Goal: Task Accomplishment & Management: Manage account settings

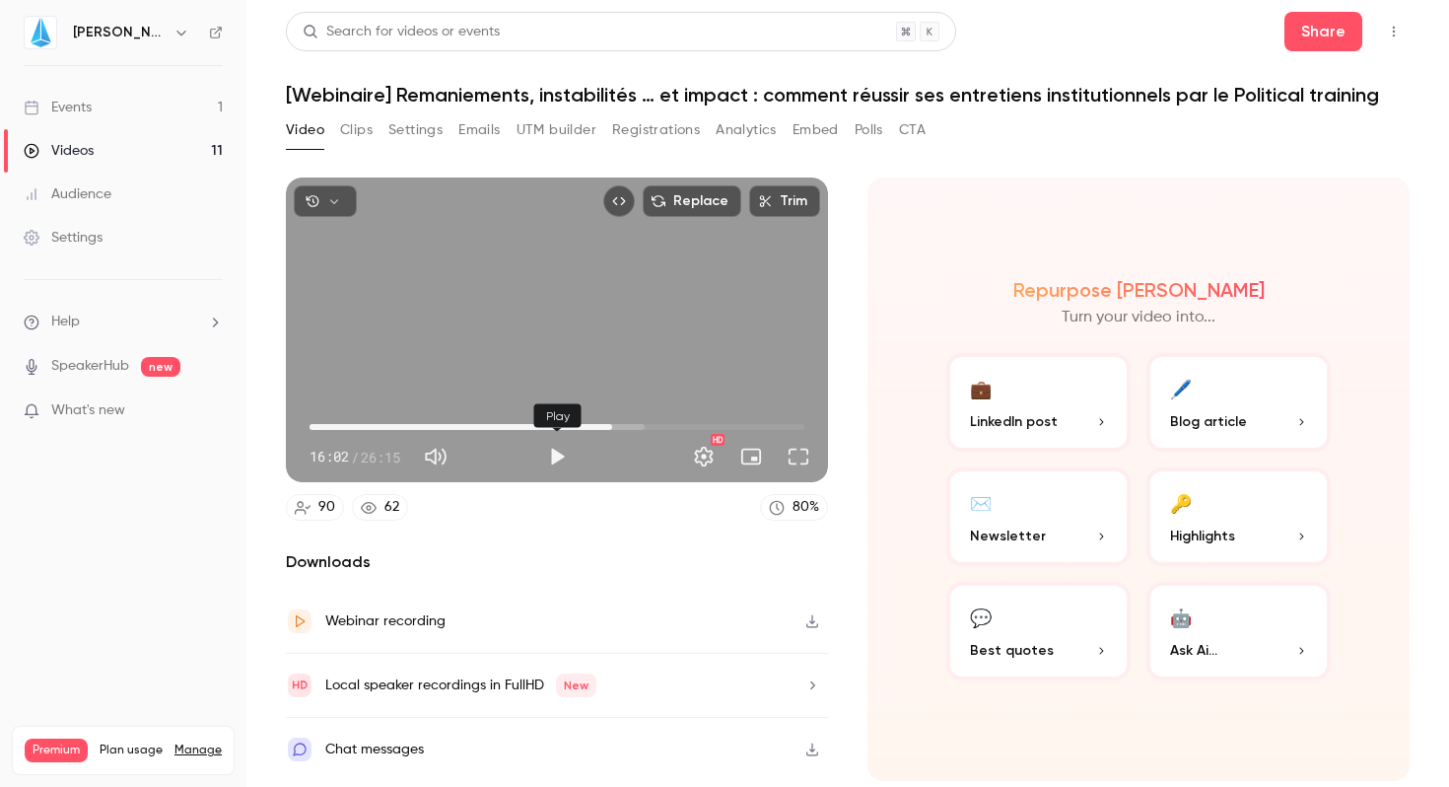
click at [547, 461] on button "Play" at bounding box center [556, 456] width 39 height 39
click at [566, 458] on button "Pause" at bounding box center [556, 456] width 39 height 39
type input "****"
click at [668, 131] on button "Registrations" at bounding box center [656, 130] width 88 height 32
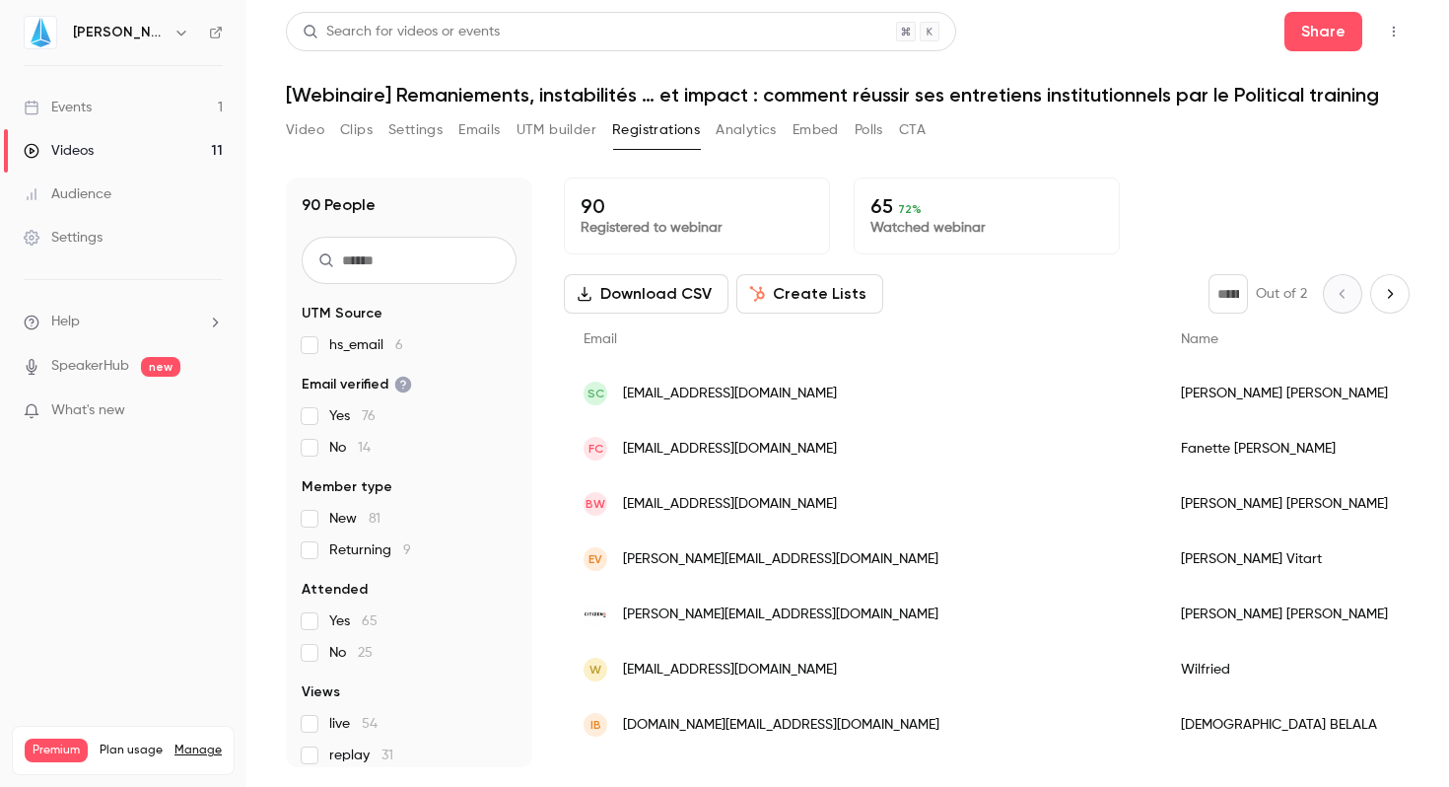
click at [738, 144] on button "Analytics" at bounding box center [746, 130] width 61 height 32
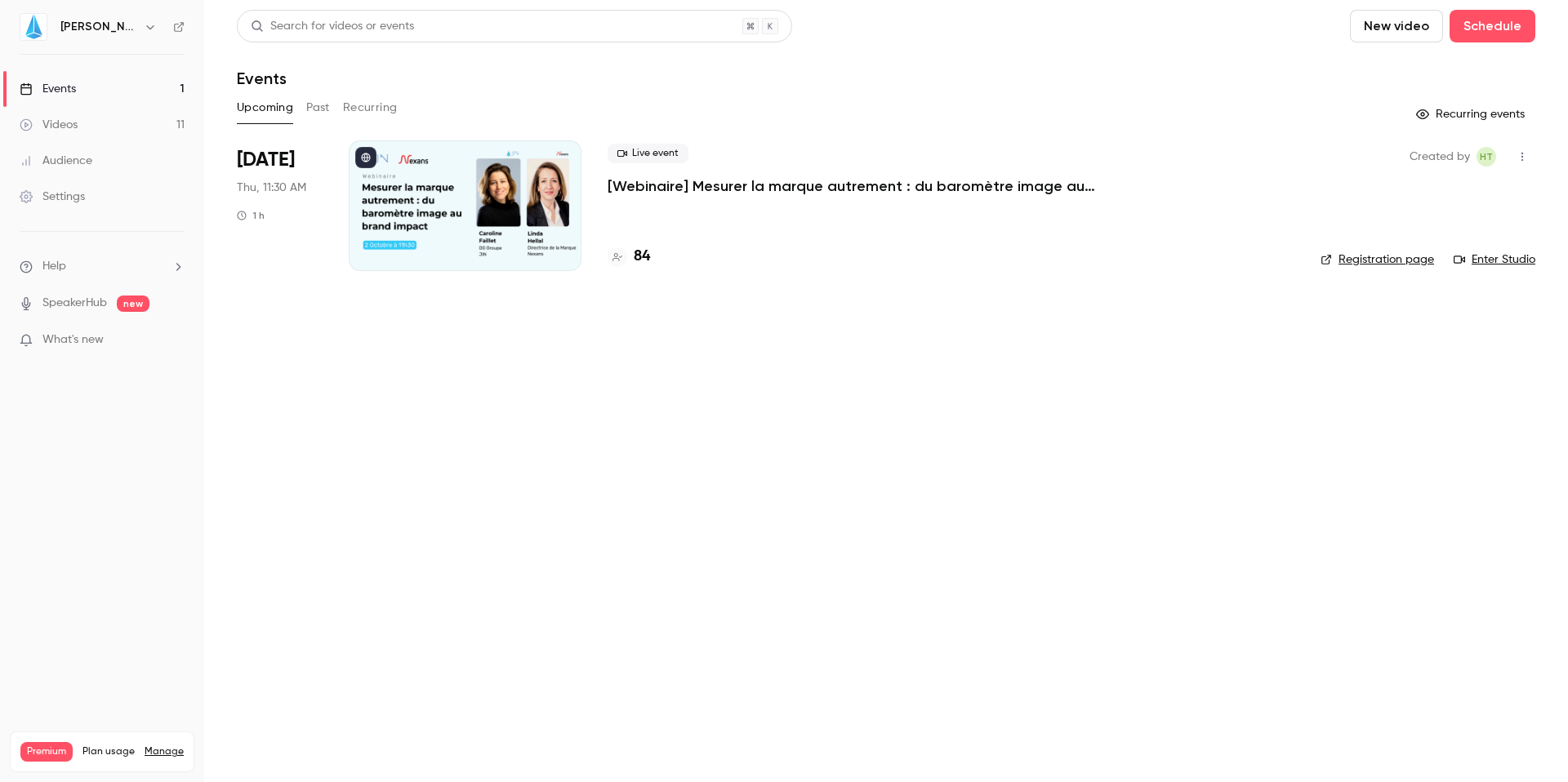
click at [56, 136] on link "Videos 11" at bounding box center [102, 124] width 204 height 36
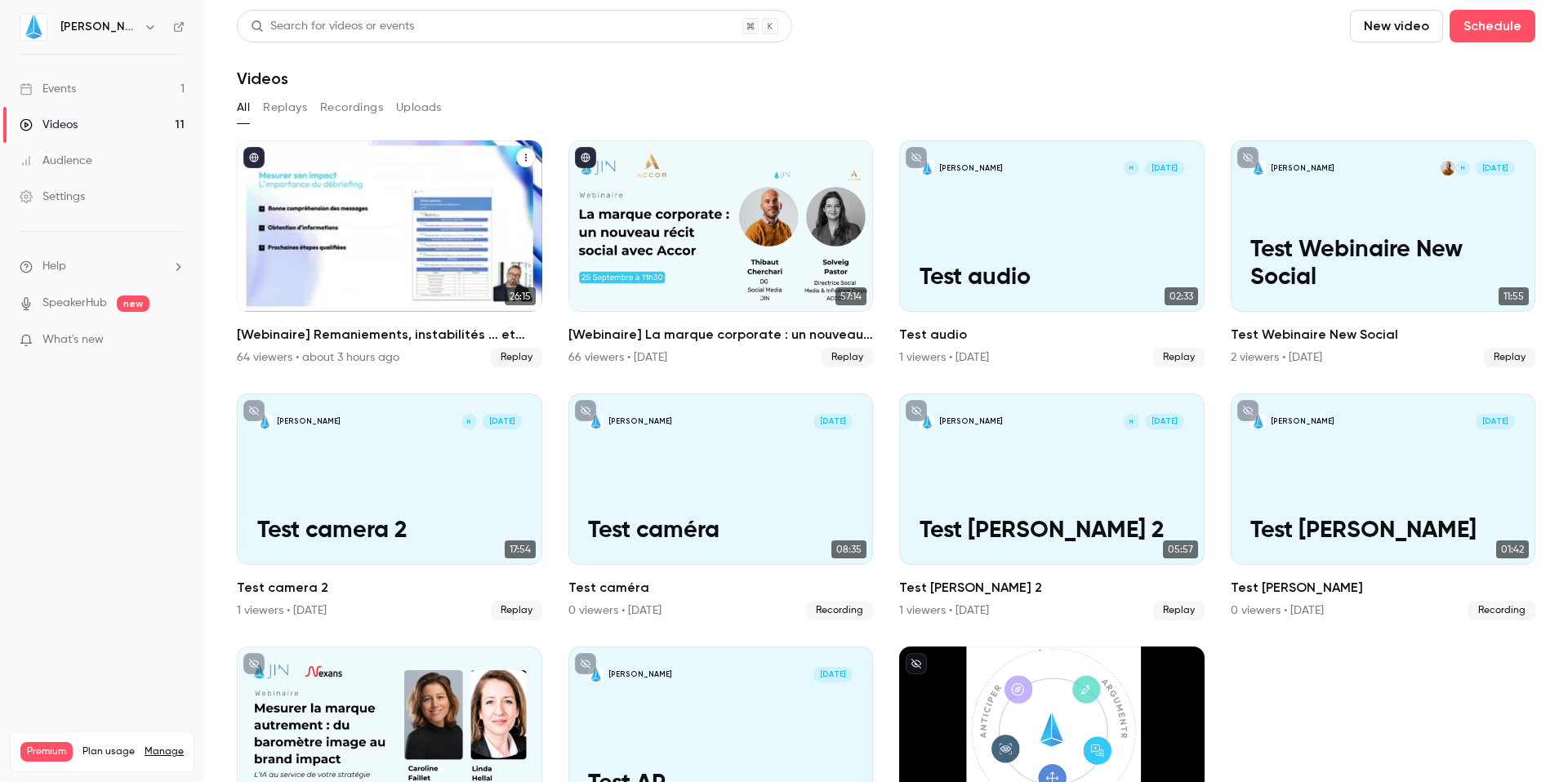
click at [424, 335] on h2 "[Webinaire] Remaniements, instabilités … et impact : comment réussir ses entret…" at bounding box center [390, 335] width 306 height 20
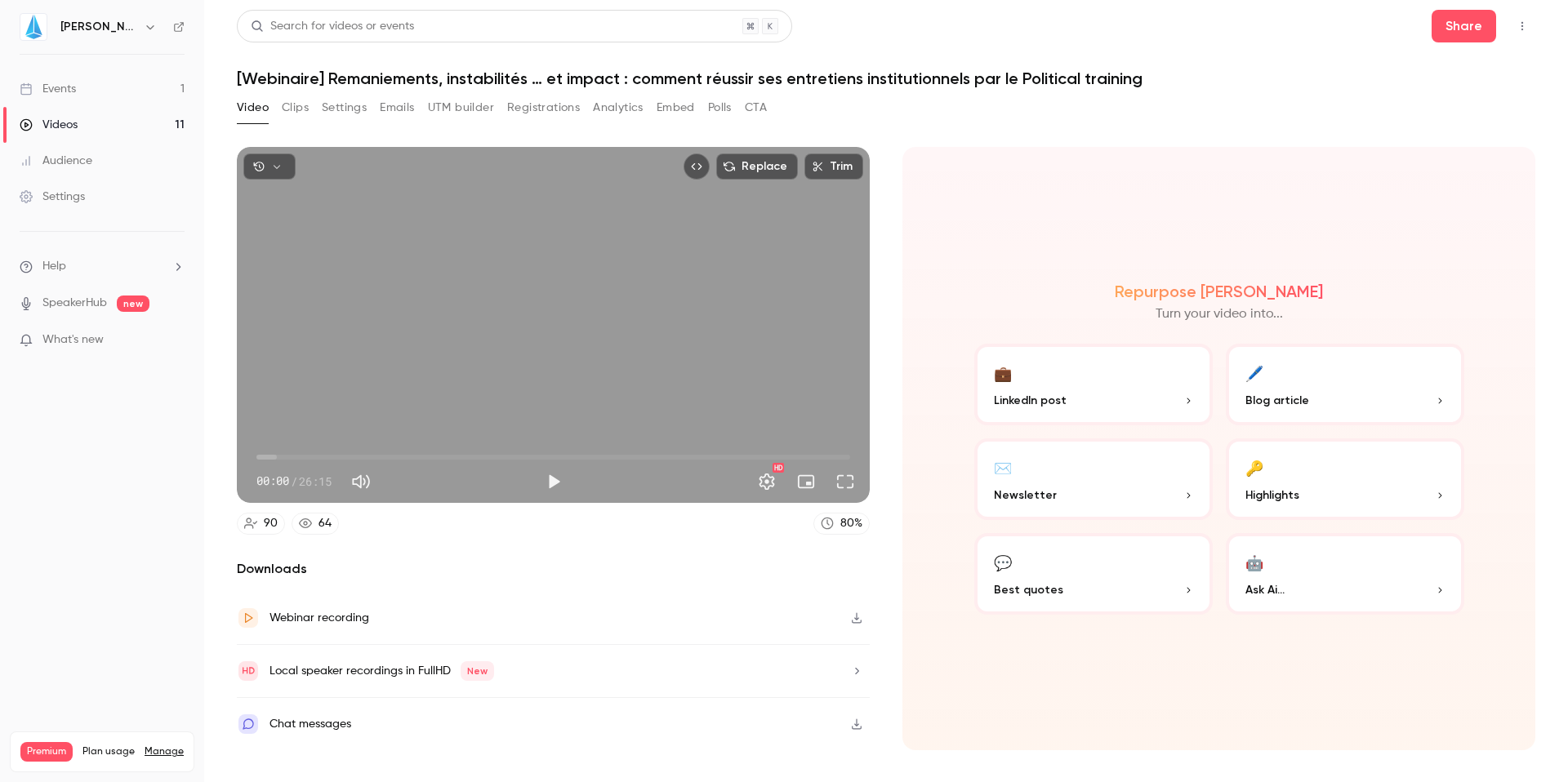
click at [555, 107] on button "Registrations" at bounding box center [544, 108] width 73 height 27
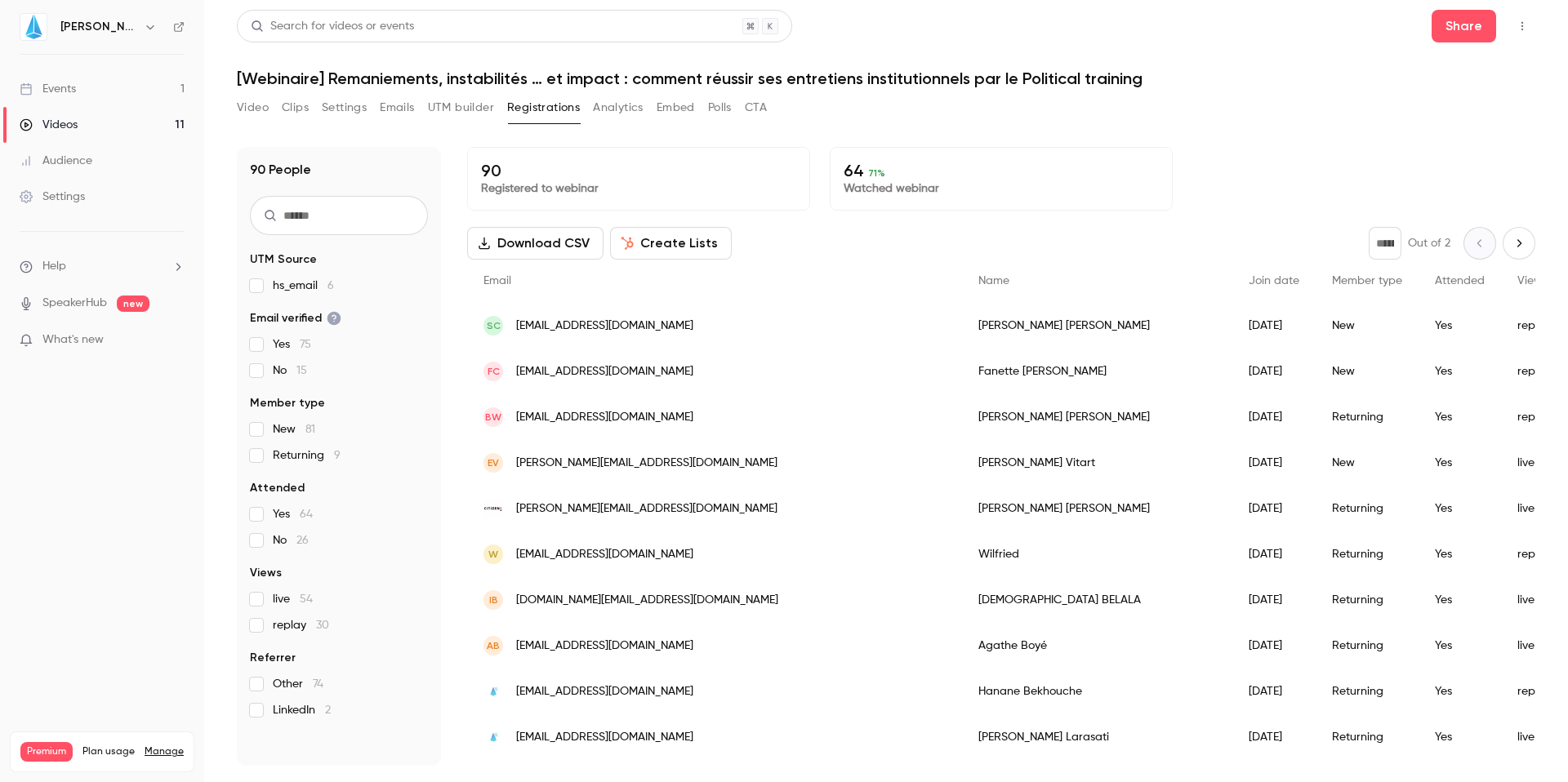
click at [616, 110] on button "Analytics" at bounding box center [618, 108] width 51 height 27
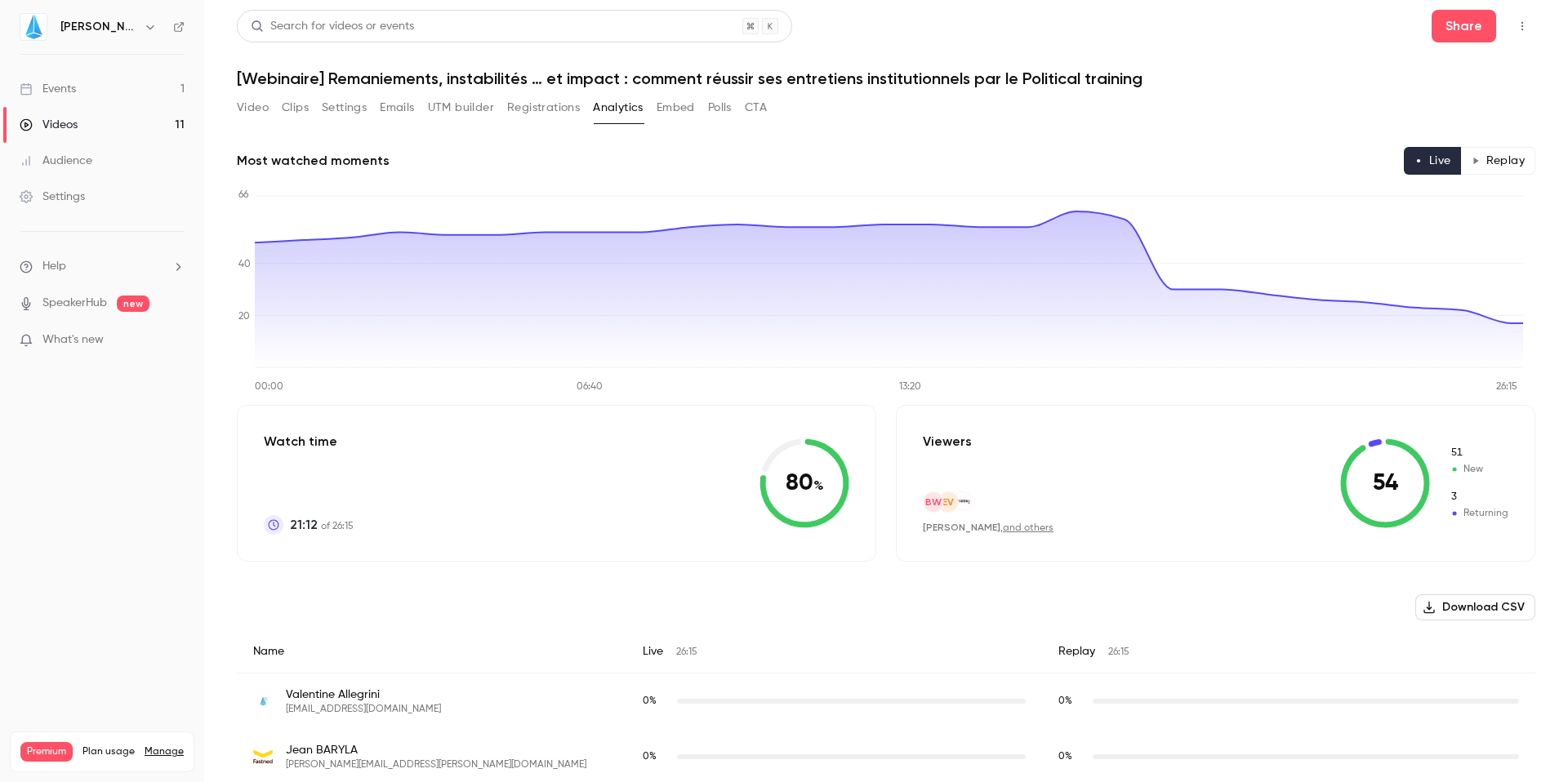
click at [675, 105] on button "Embed" at bounding box center [675, 108] width 38 height 27
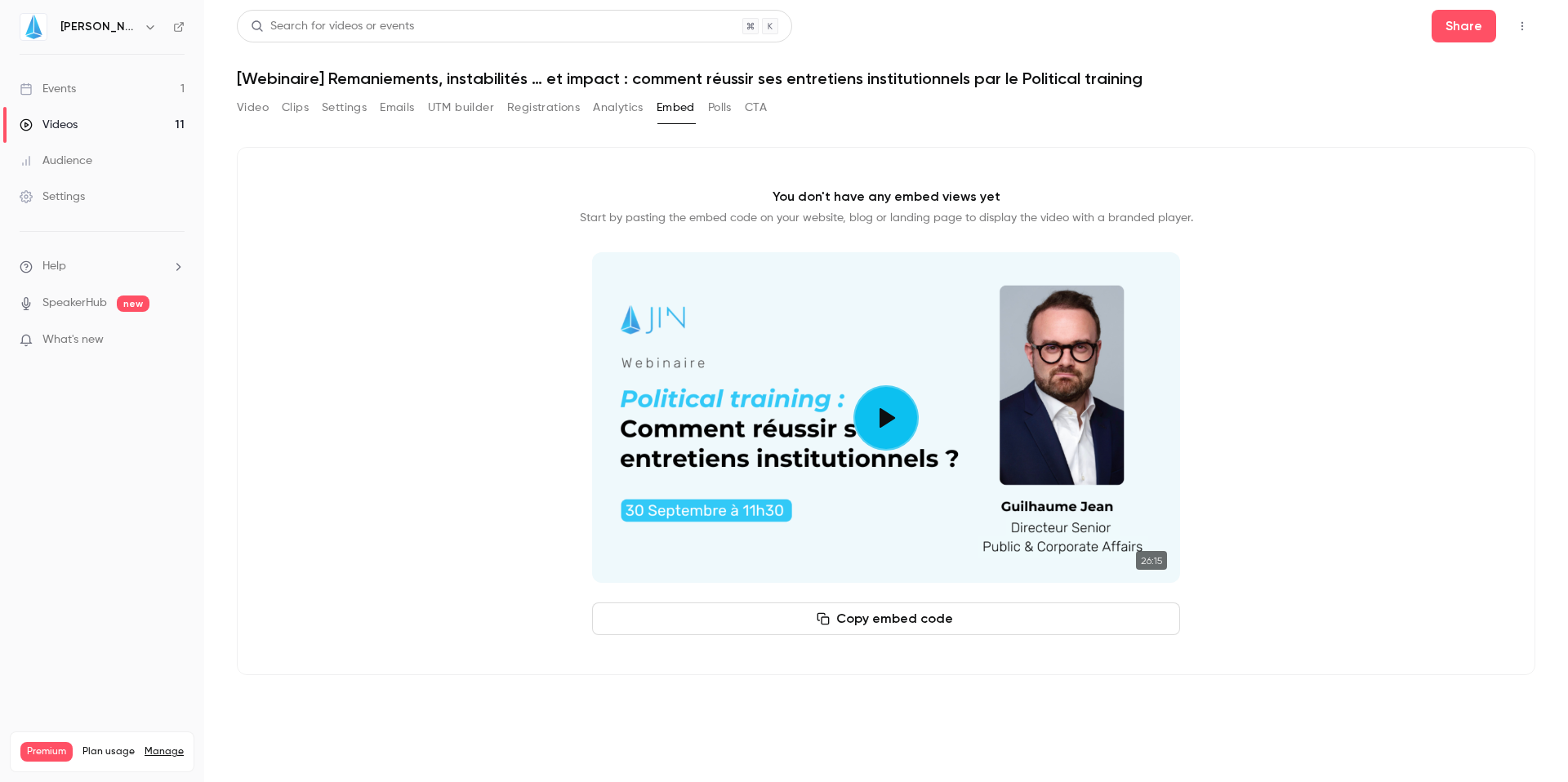
click at [714, 104] on button "Polls" at bounding box center [720, 108] width 24 height 27
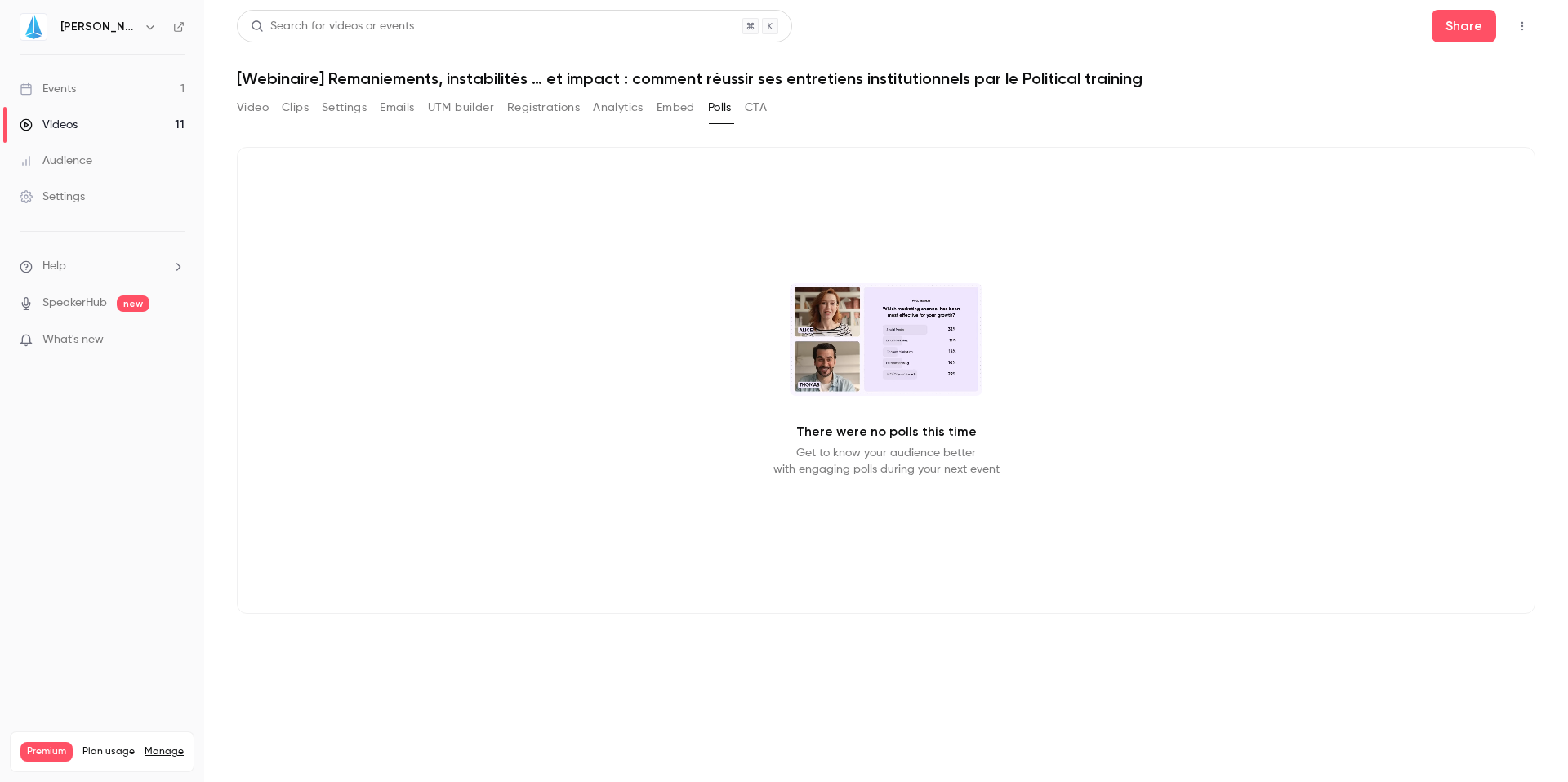
click at [741, 113] on div "Video Clips Settings Emails UTM builder Registrations Analytics Embed Polls CTA" at bounding box center [502, 108] width 530 height 27
click at [758, 113] on button "CTA" at bounding box center [756, 108] width 22 height 27
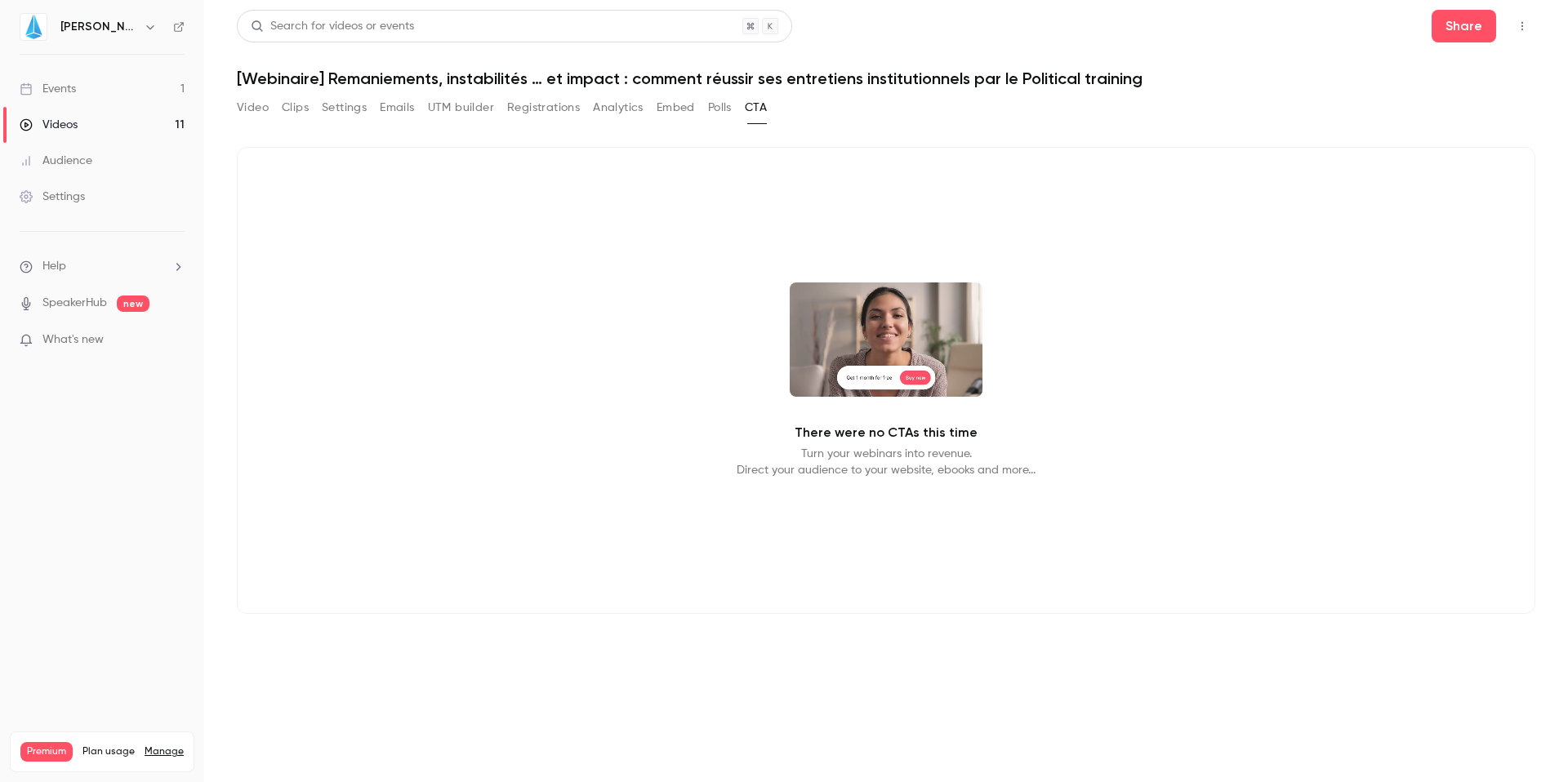
click at [472, 114] on button "UTM builder" at bounding box center [461, 108] width 66 height 27
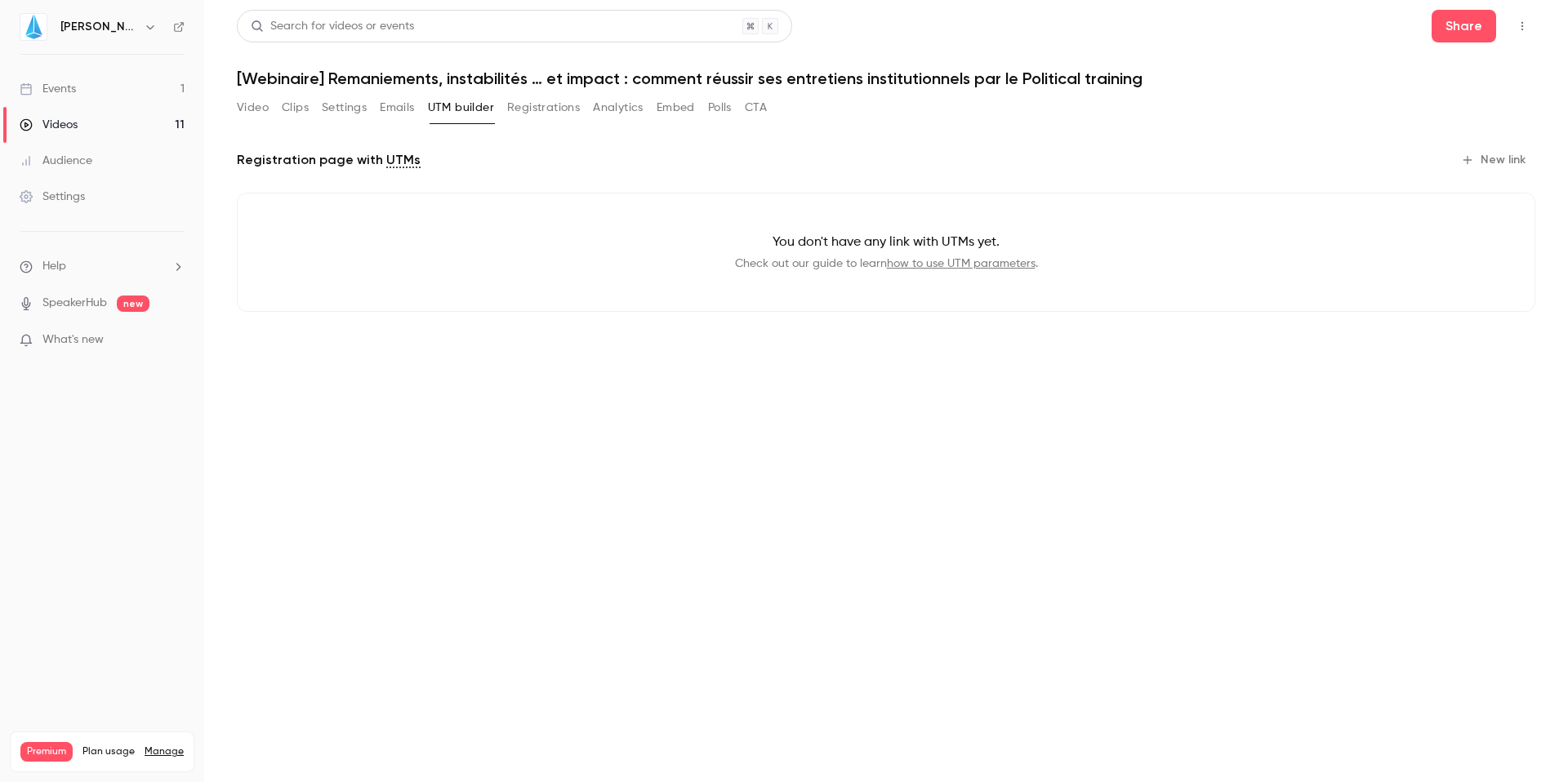
click at [259, 109] on button "Video" at bounding box center [253, 108] width 31 height 27
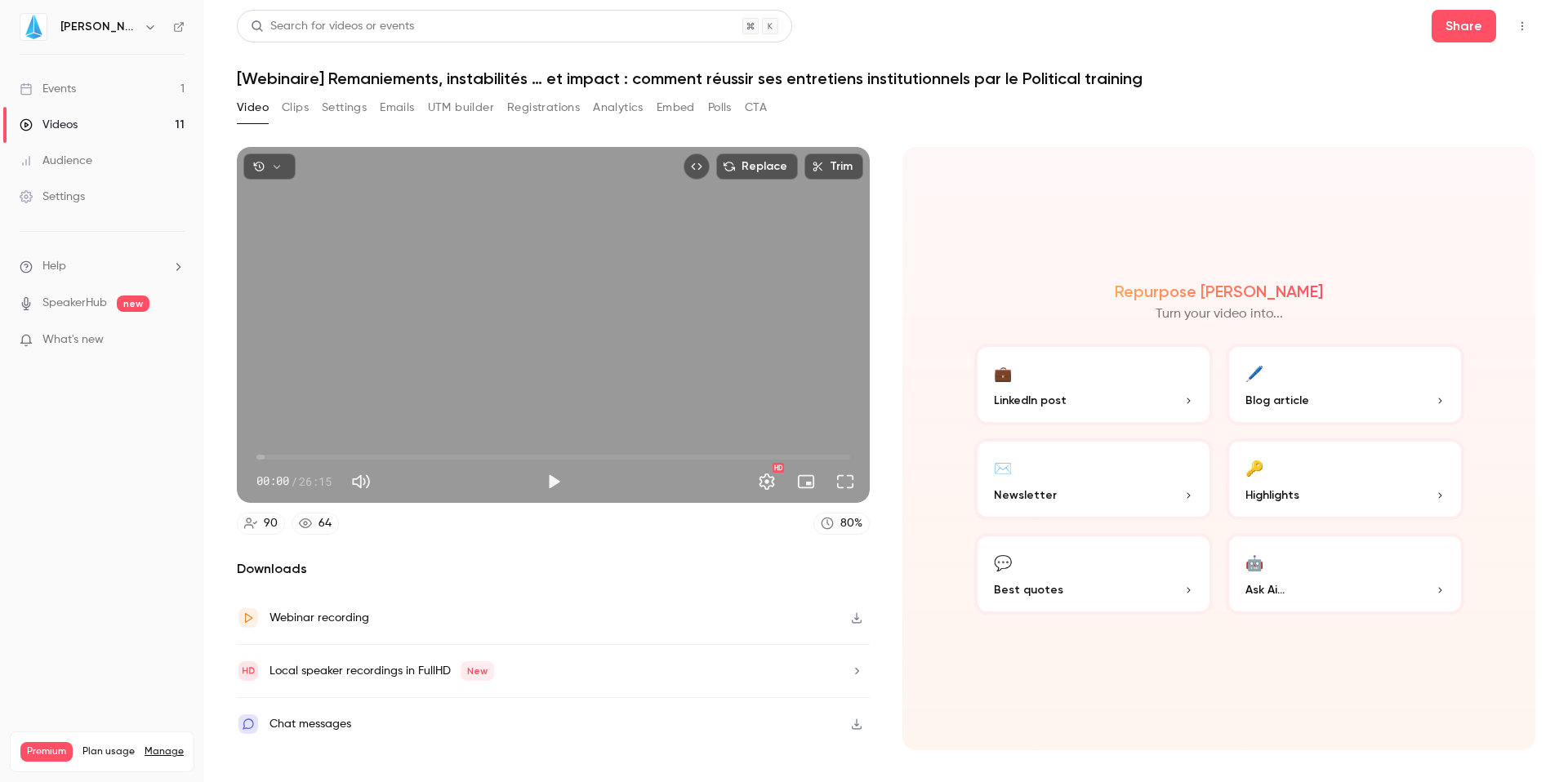
click at [302, 109] on button "Clips" at bounding box center [295, 108] width 27 height 27
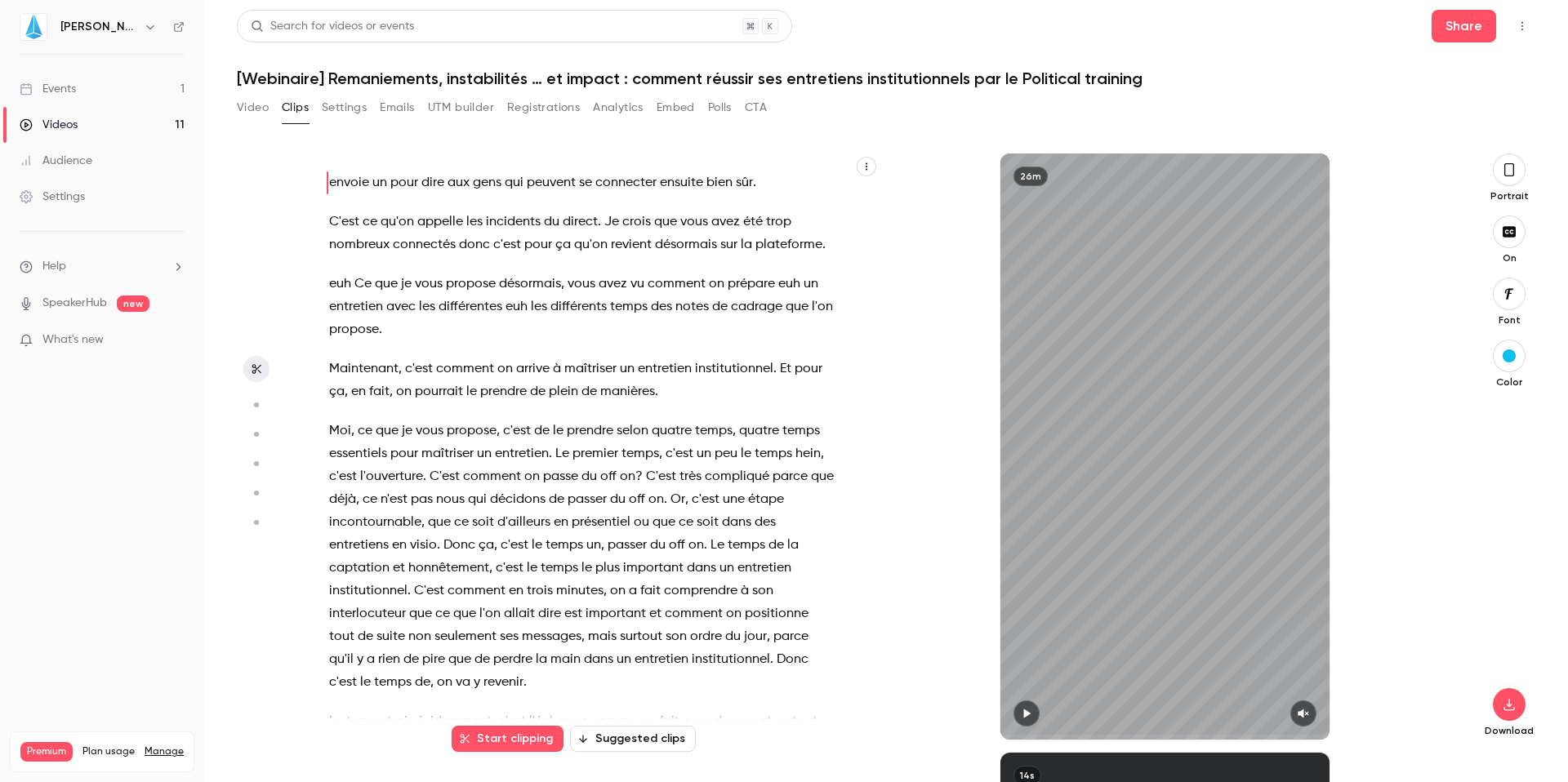
click at [358, 99] on button "Settings" at bounding box center [344, 108] width 45 height 27
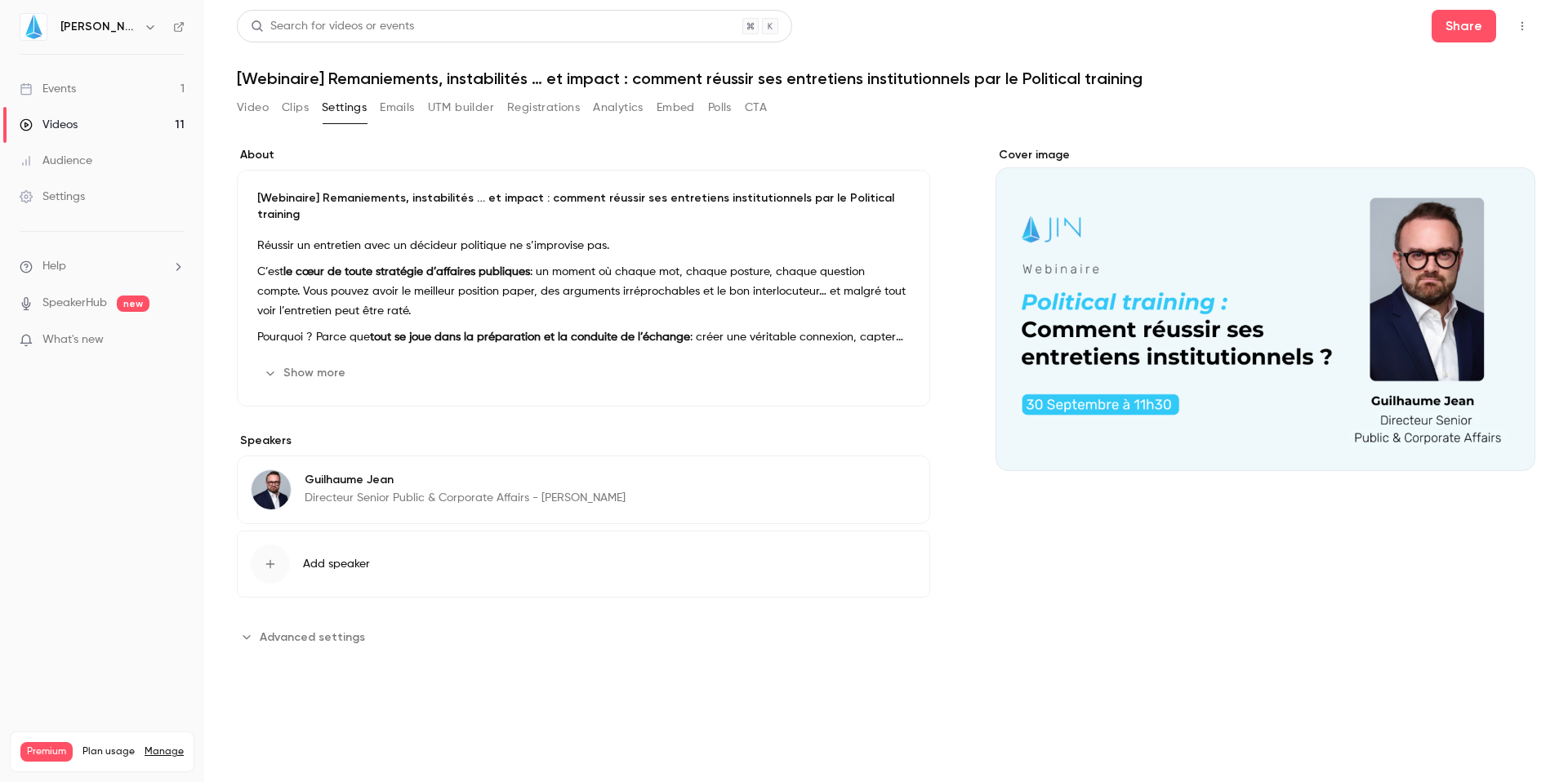
click at [101, 167] on link "Audience" at bounding box center [102, 160] width 204 height 36
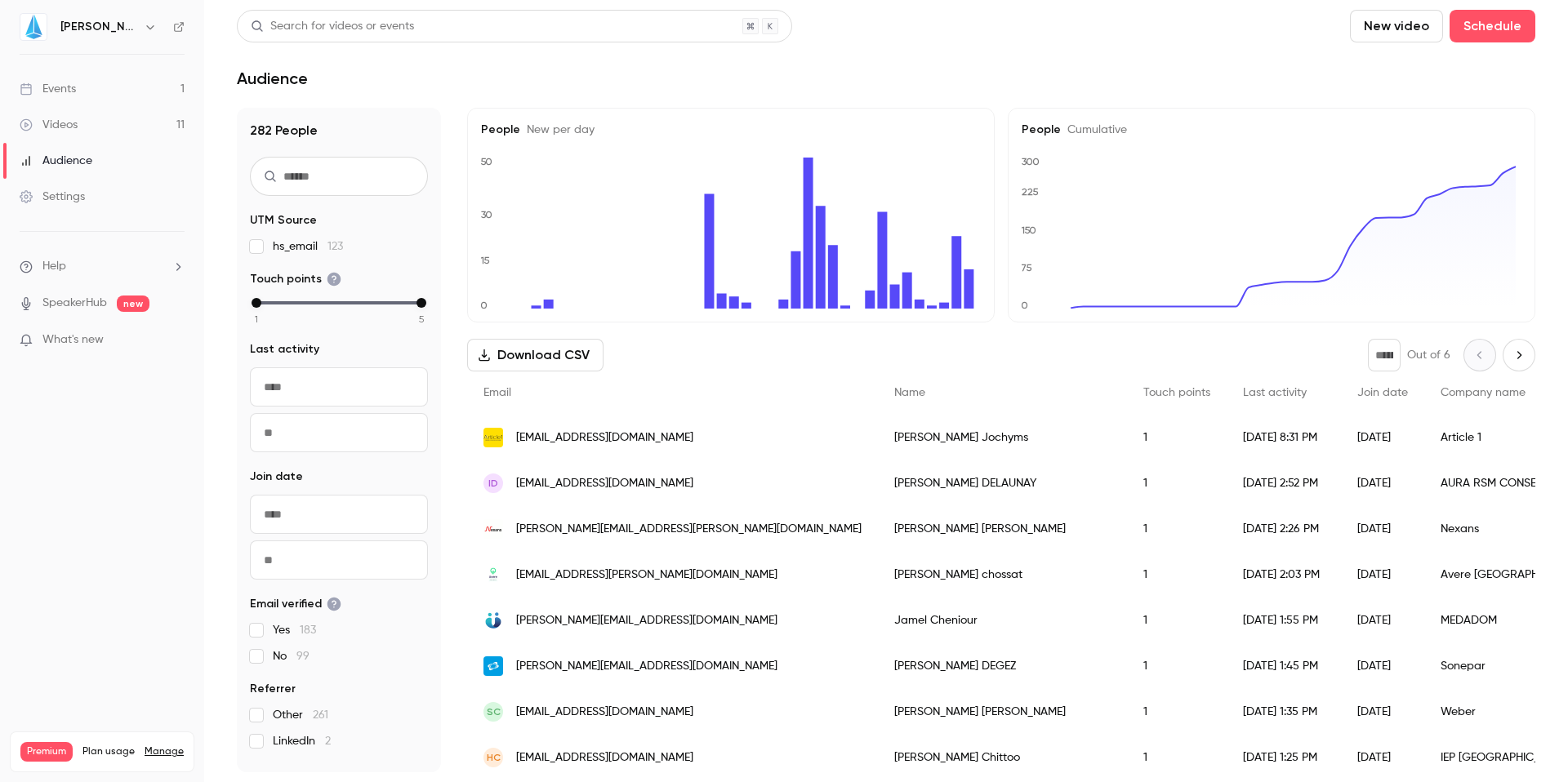
click at [56, 85] on div "Events" at bounding box center [48, 89] width 56 height 17
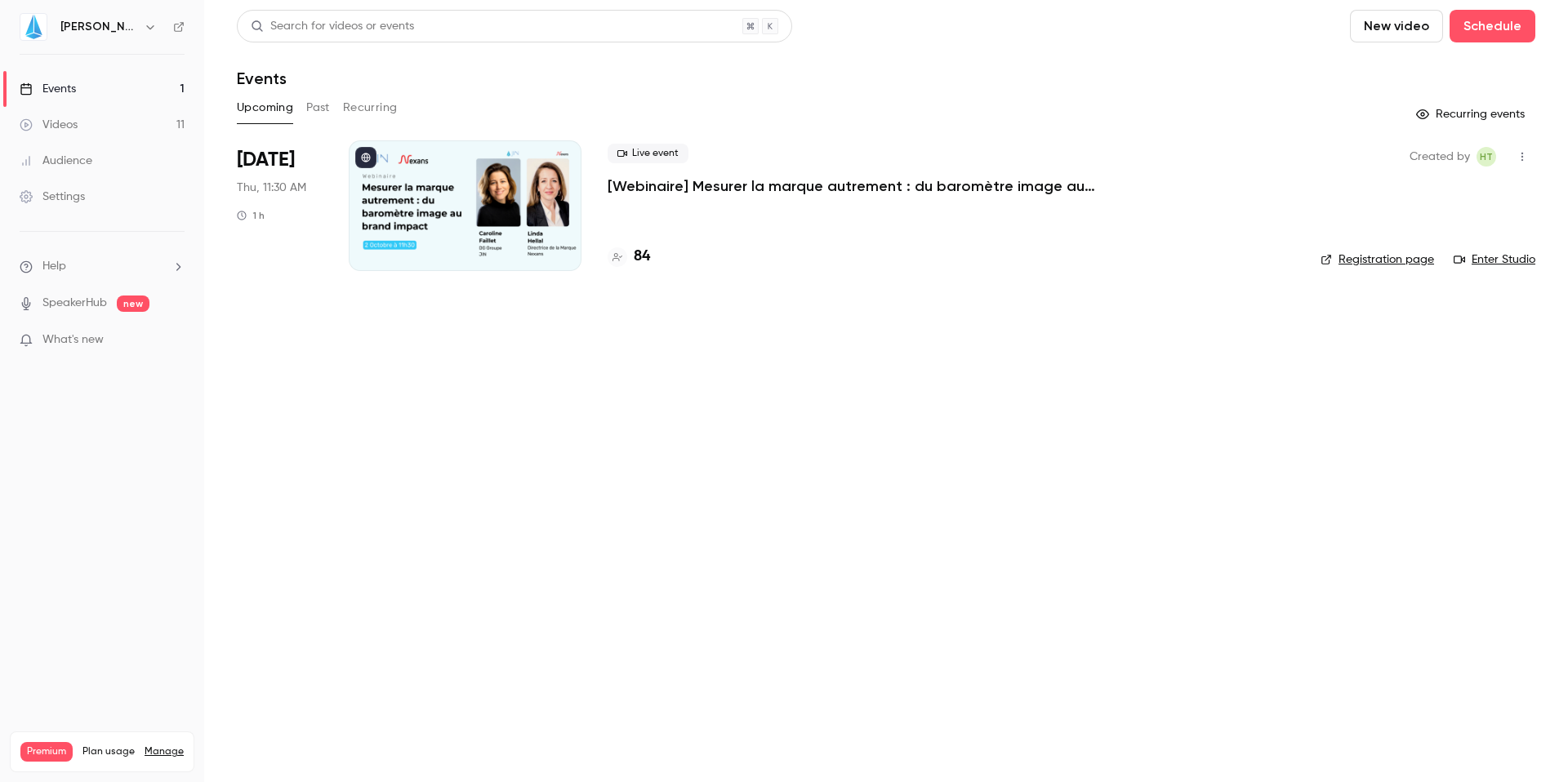
click at [317, 113] on button "Past" at bounding box center [318, 108] width 24 height 27
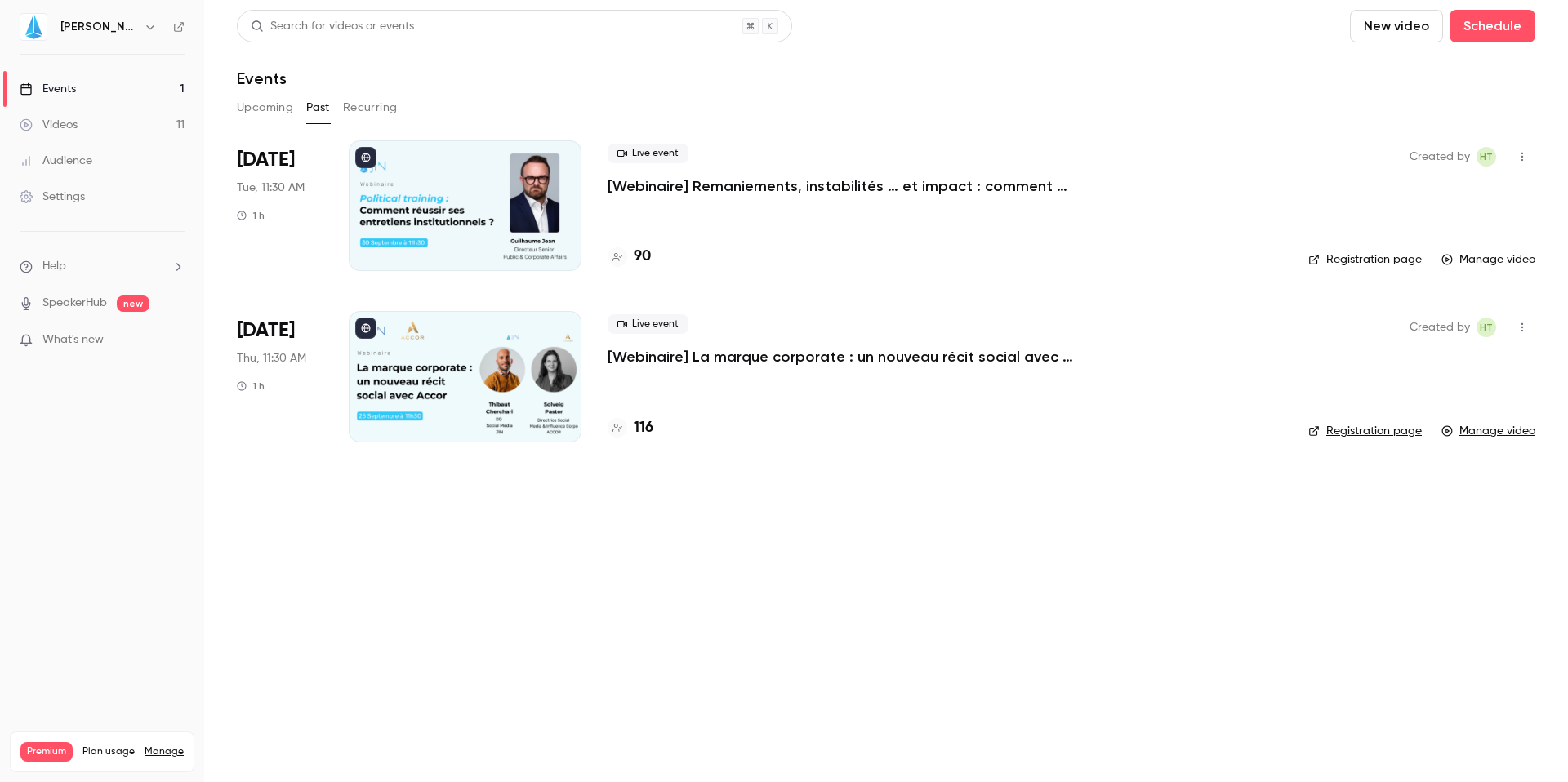
click at [691, 183] on p "[Webinaire] Remaniements, instabilités … et impact : comment réussir ses entret…" at bounding box center [852, 186] width 490 height 20
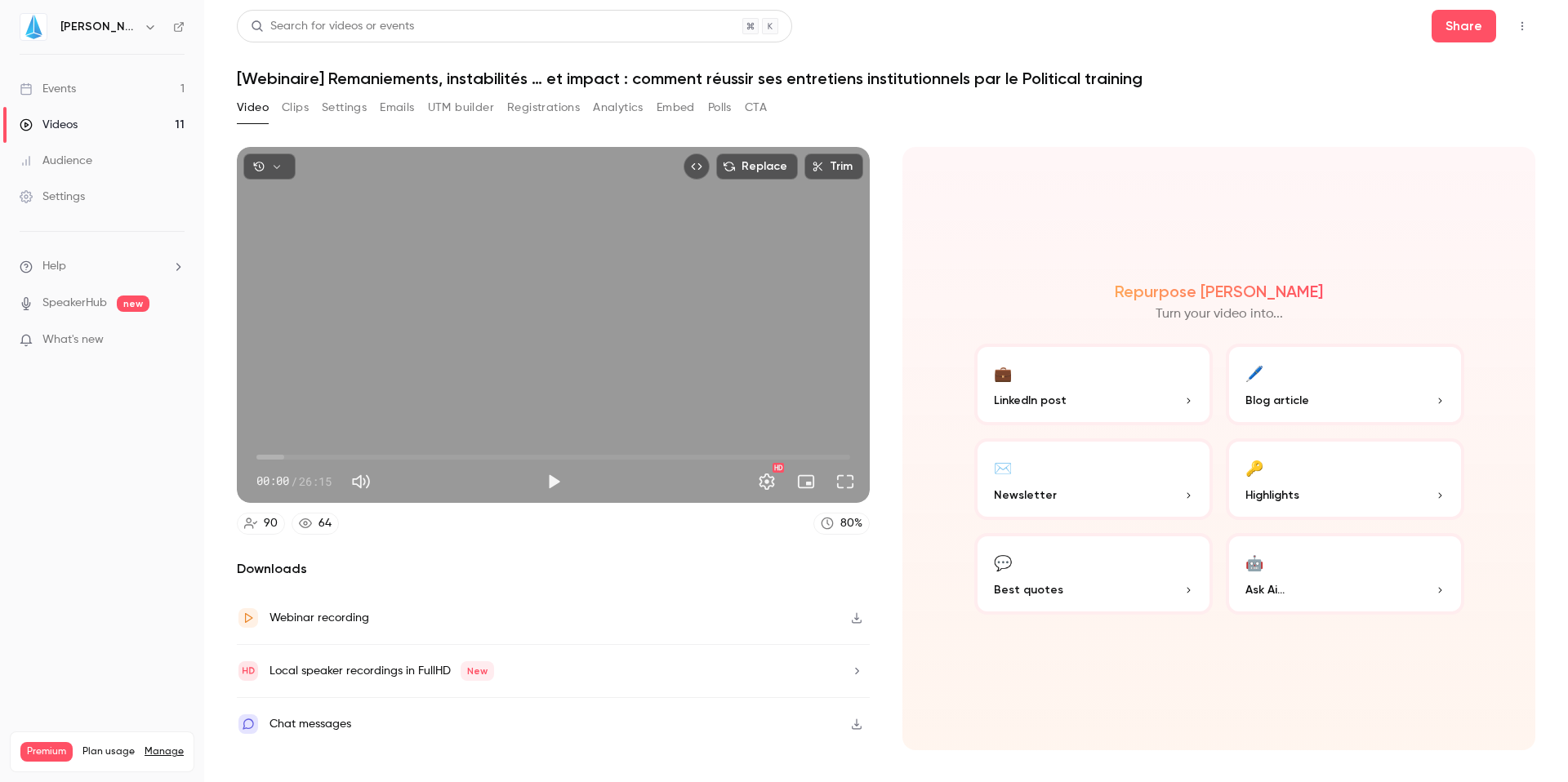
click at [346, 109] on button "Settings" at bounding box center [344, 108] width 45 height 27
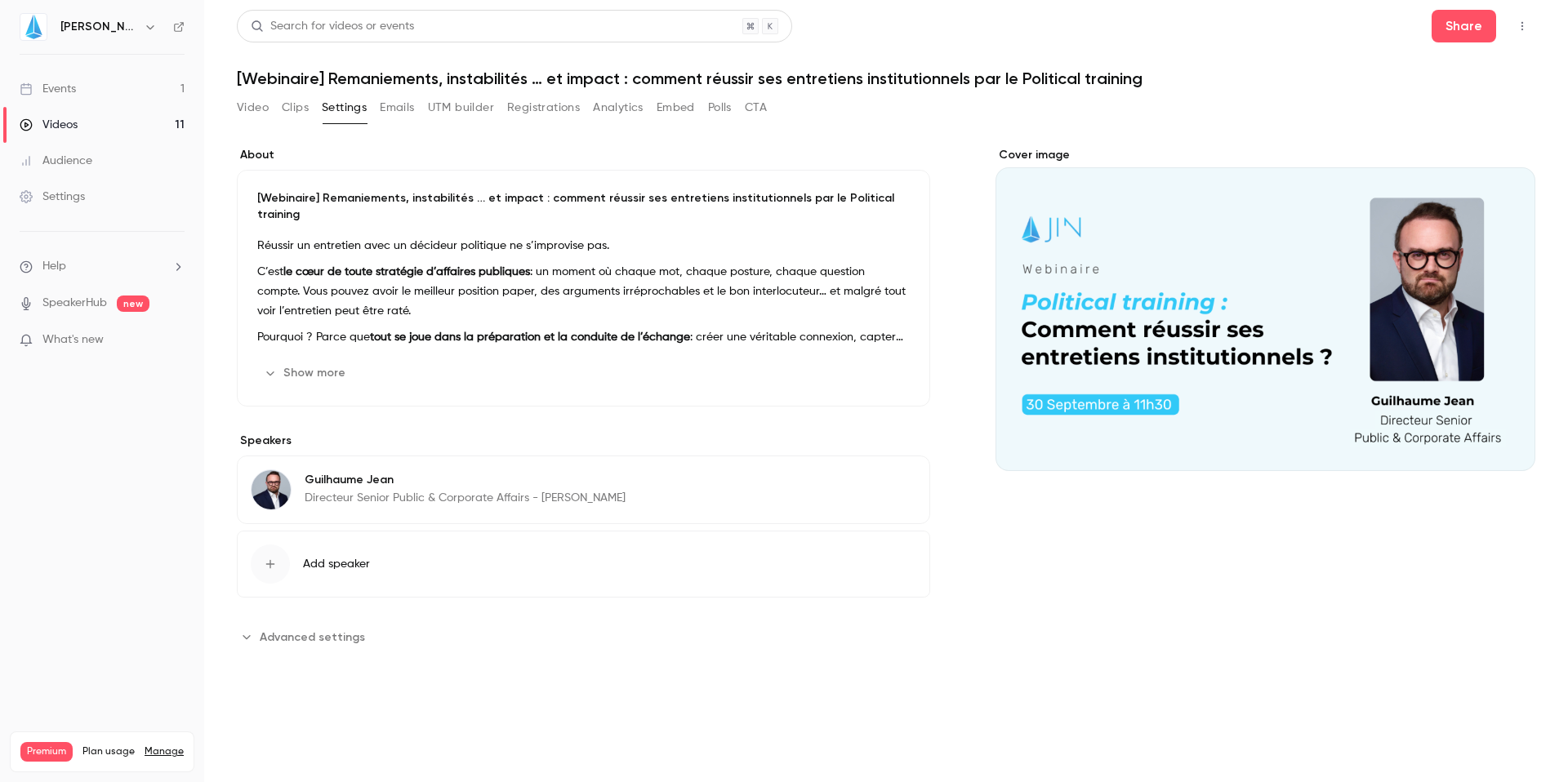
click at [293, 104] on button "Clips" at bounding box center [295, 108] width 27 height 27
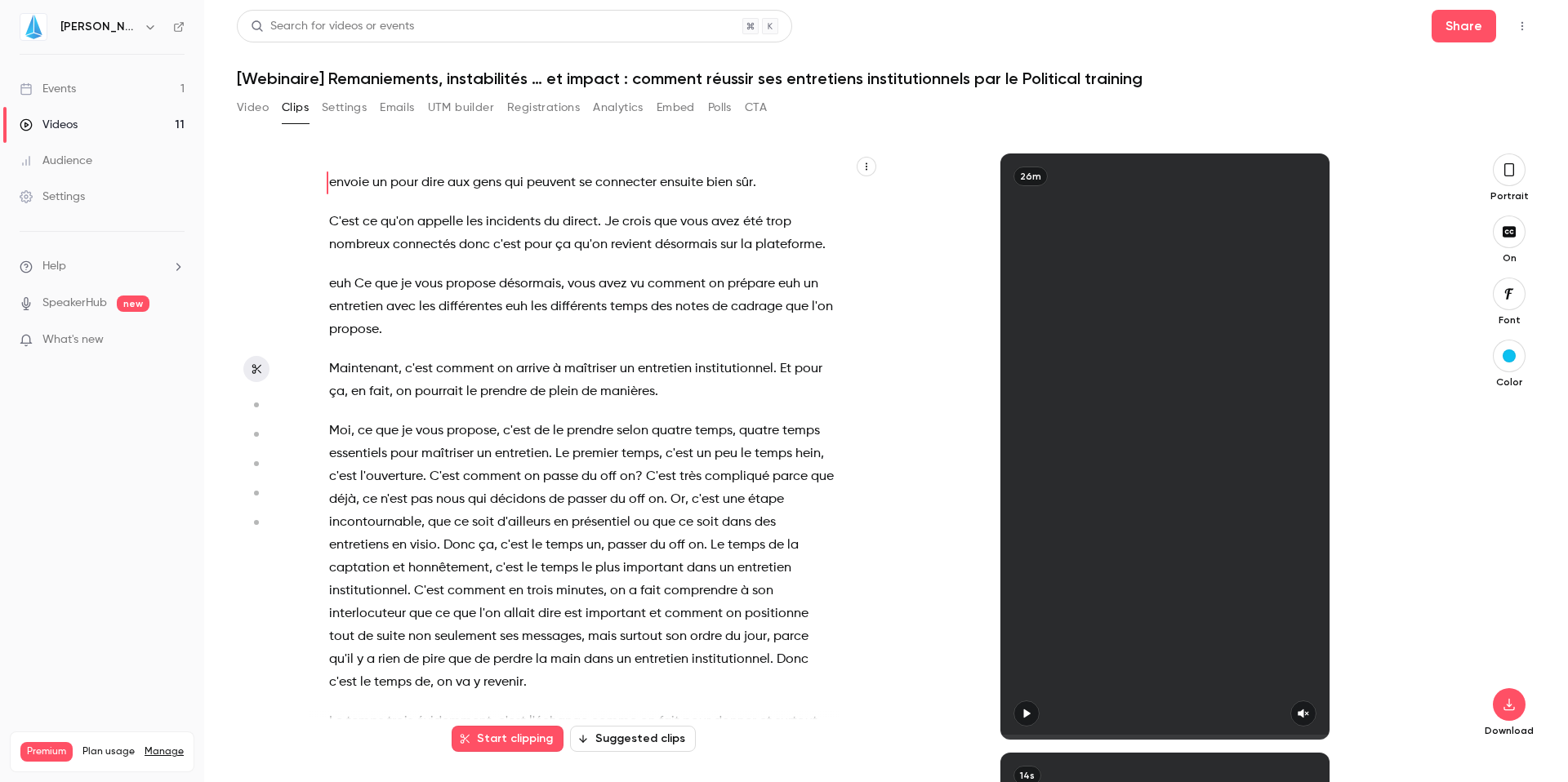
click at [360, 98] on button "Settings" at bounding box center [344, 108] width 45 height 27
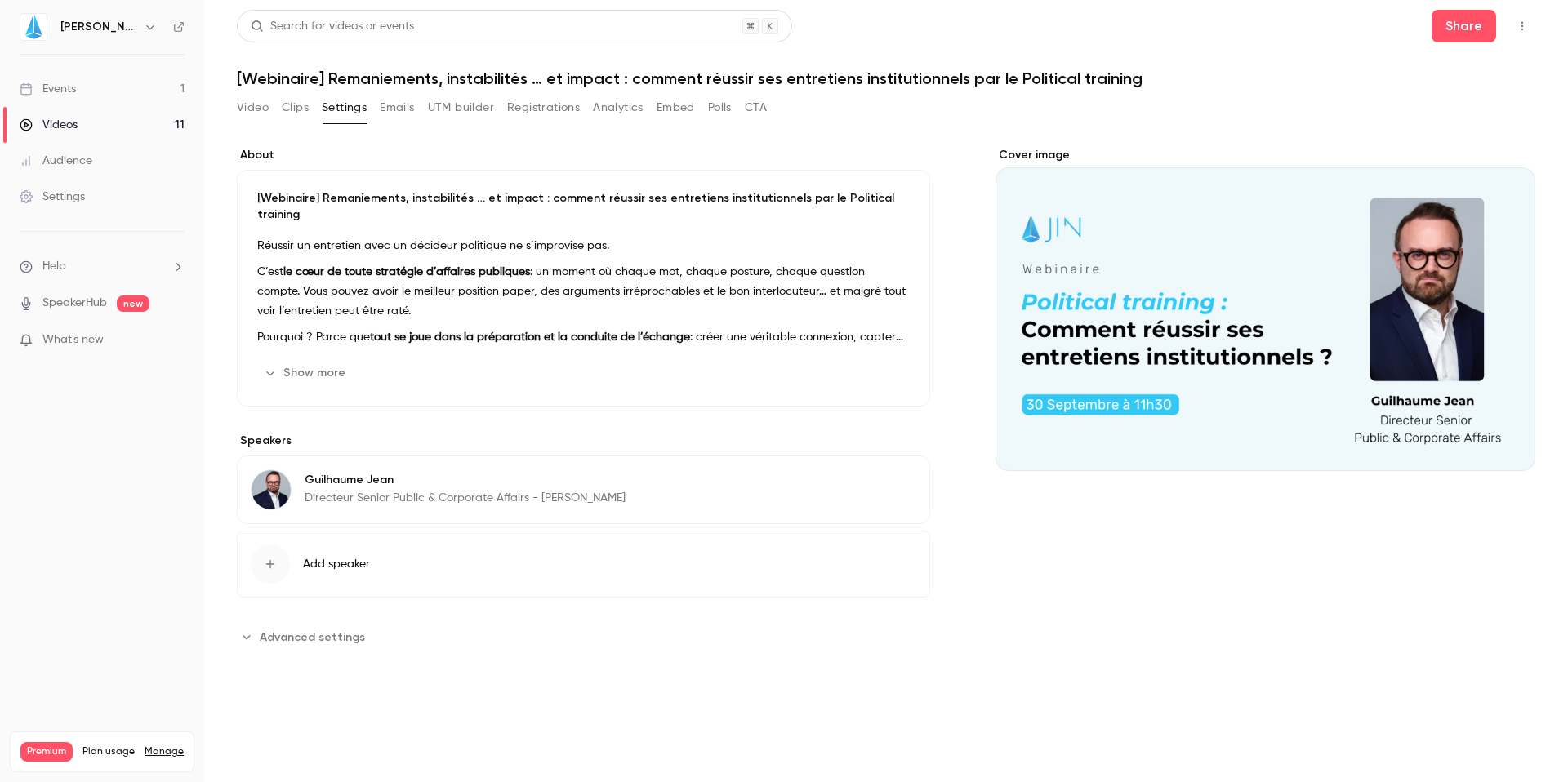
click at [391, 103] on button "Emails" at bounding box center [396, 108] width 34 height 27
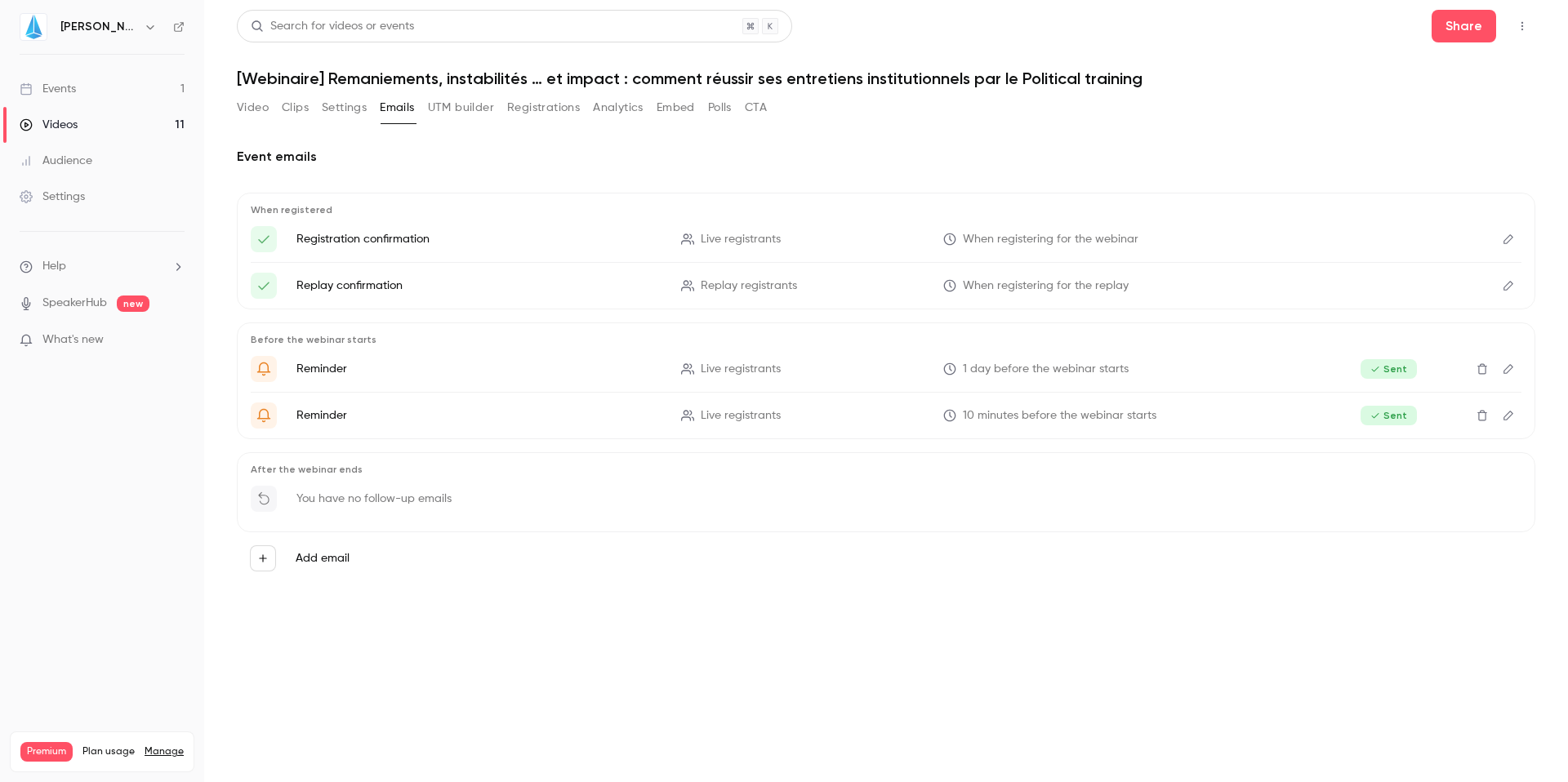
click at [454, 107] on button "UTM builder" at bounding box center [461, 108] width 66 height 27
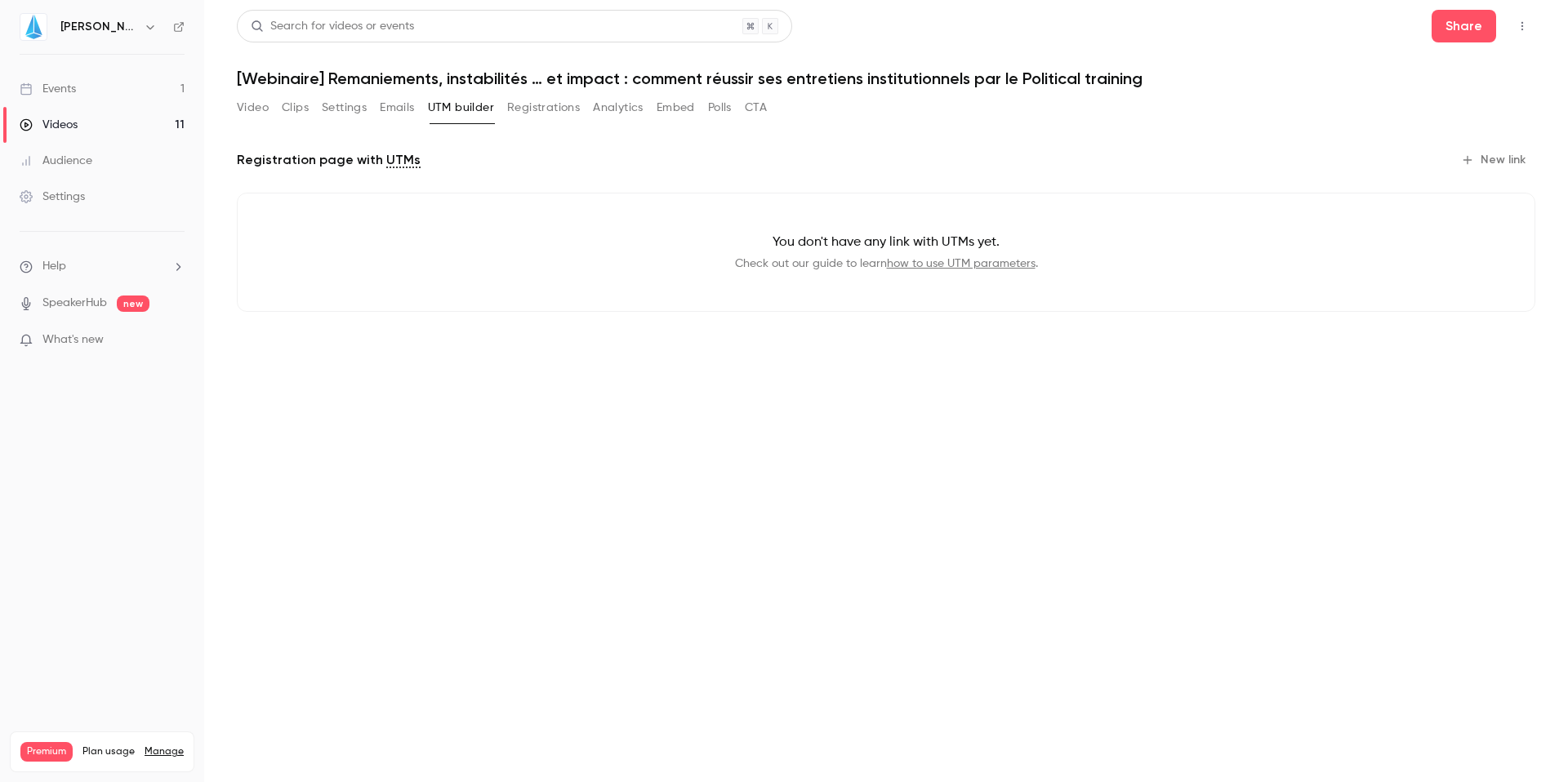
click at [537, 107] on button "Registrations" at bounding box center [544, 108] width 73 height 27
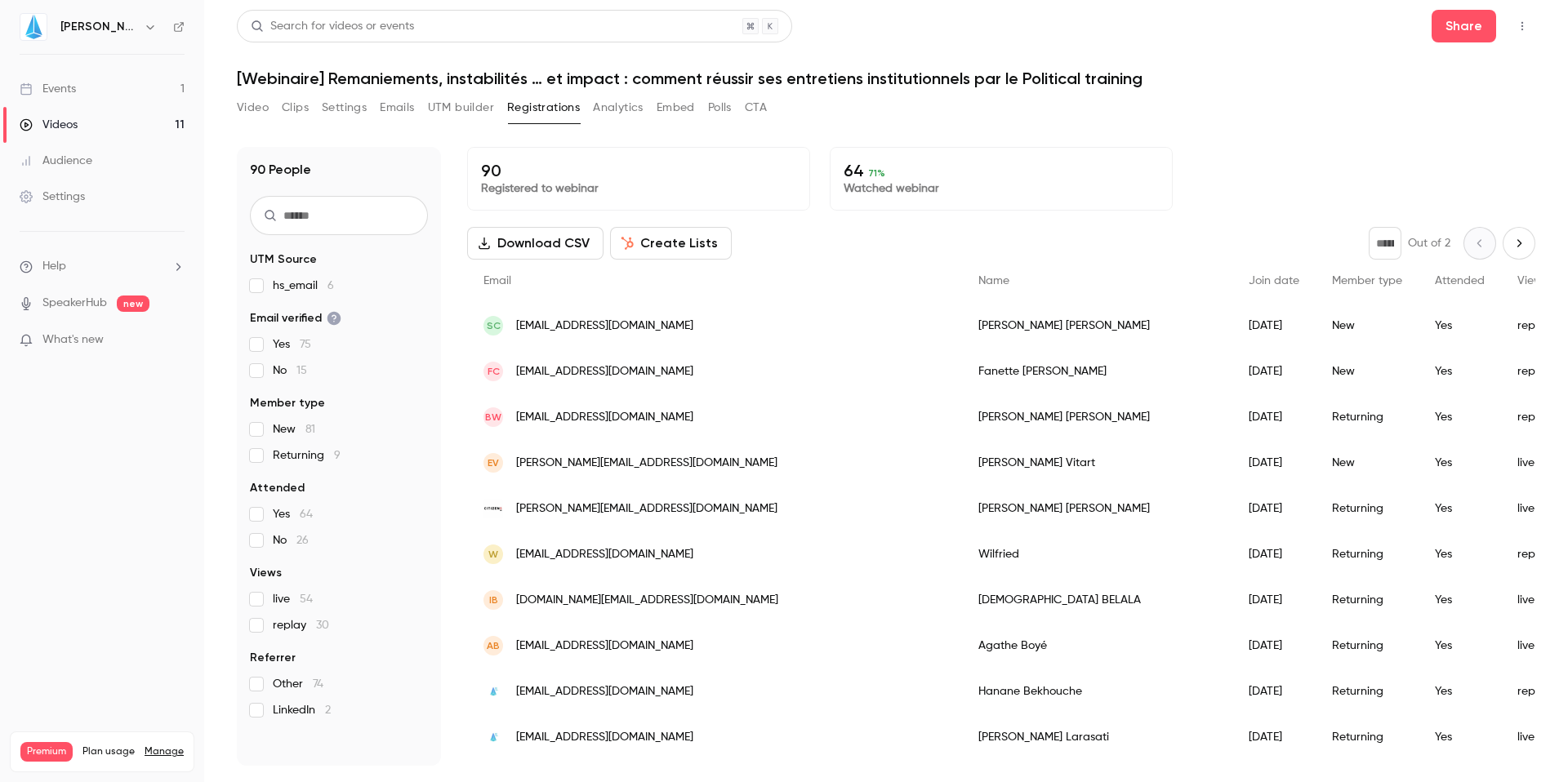
click at [641, 236] on button "Create Lists" at bounding box center [670, 243] width 122 height 32
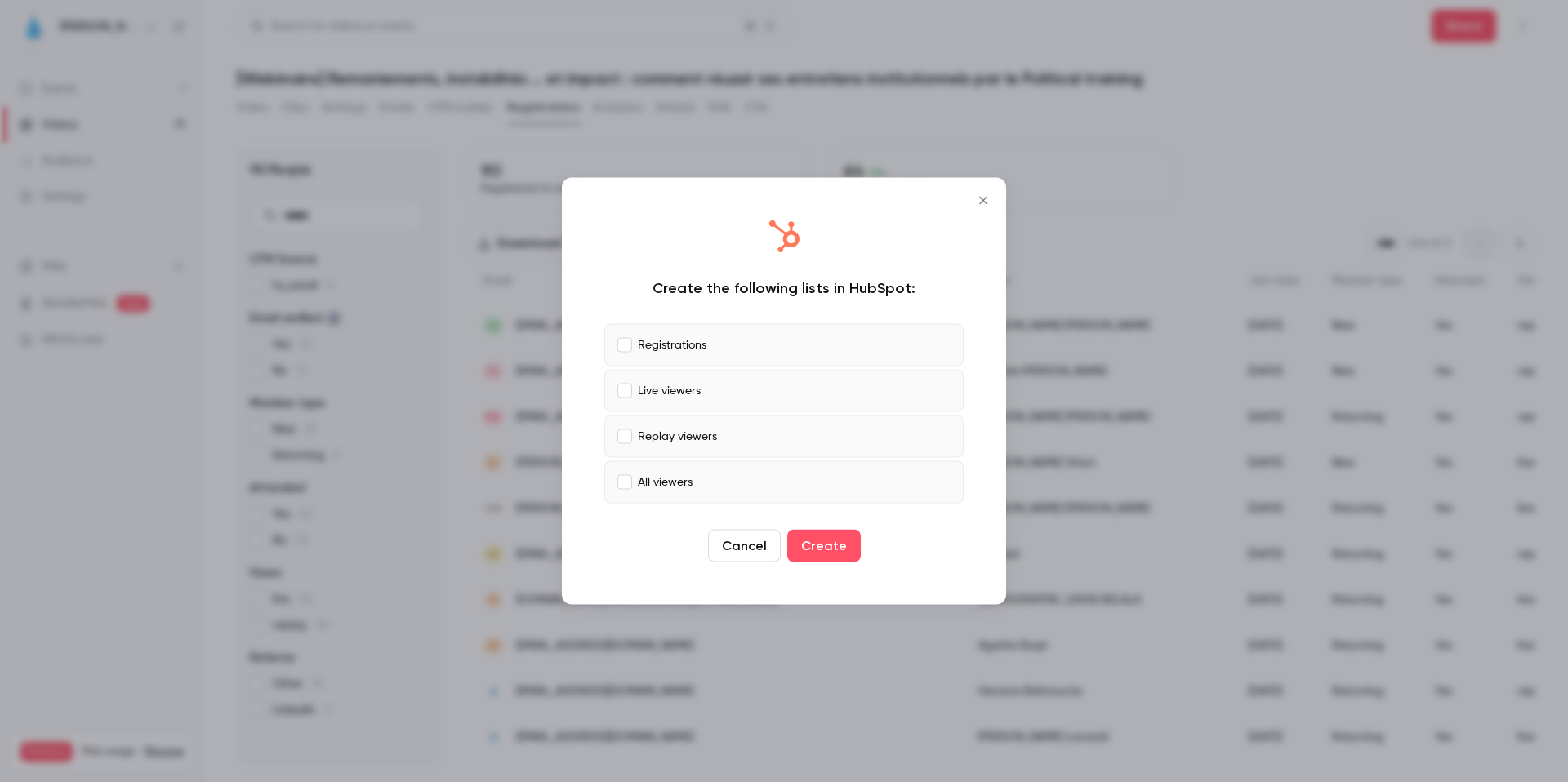
click at [981, 199] on icon "Close" at bounding box center [983, 200] width 7 height 7
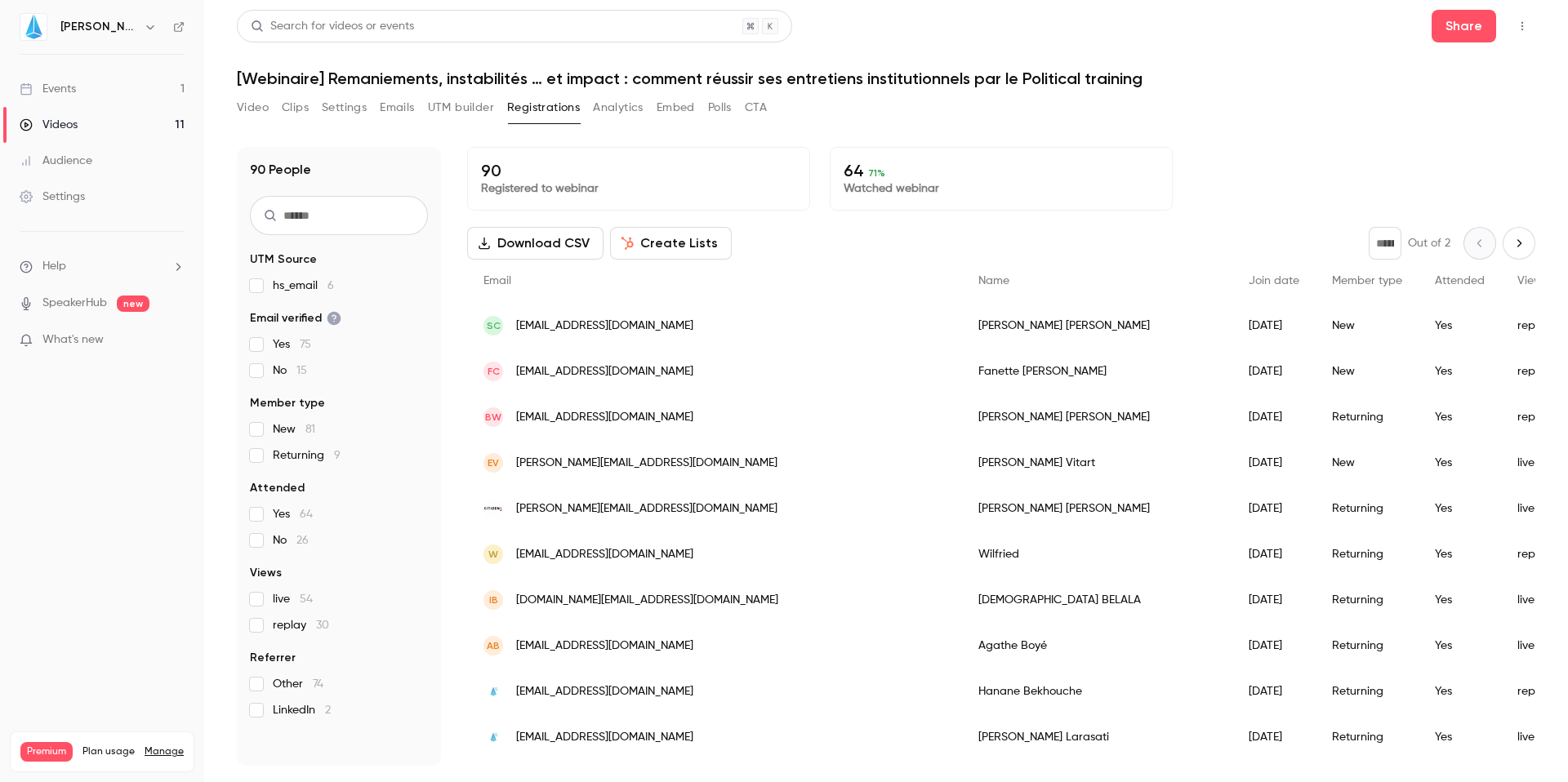
click at [547, 253] on button "Download CSV" at bounding box center [535, 243] width 137 height 32
click at [1111, 178] on p "64 71 %" at bounding box center [1001, 171] width 315 height 20
click at [609, 110] on button "Analytics" at bounding box center [618, 108] width 51 height 27
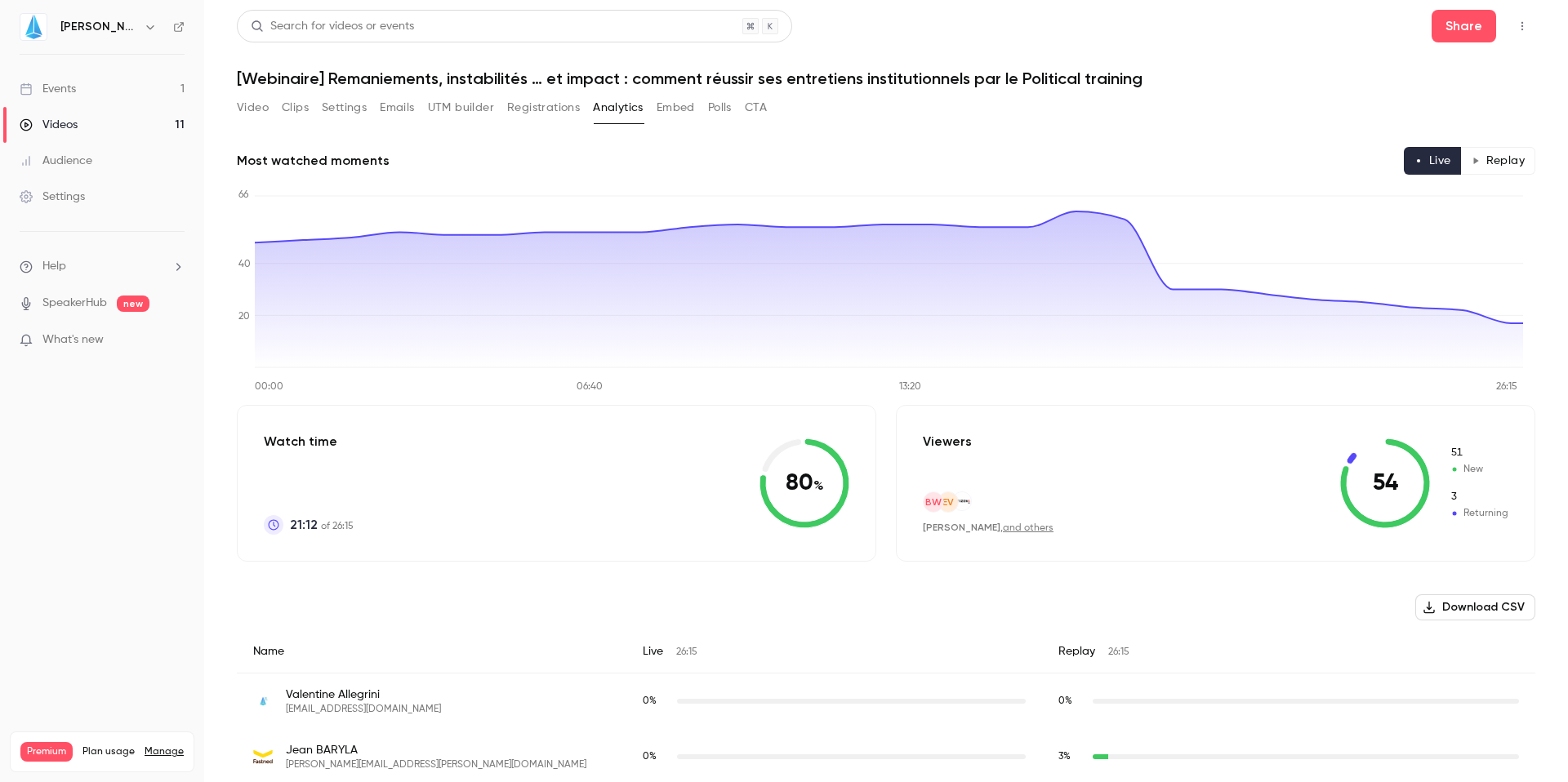
click at [688, 106] on button "Embed" at bounding box center [675, 108] width 38 height 27
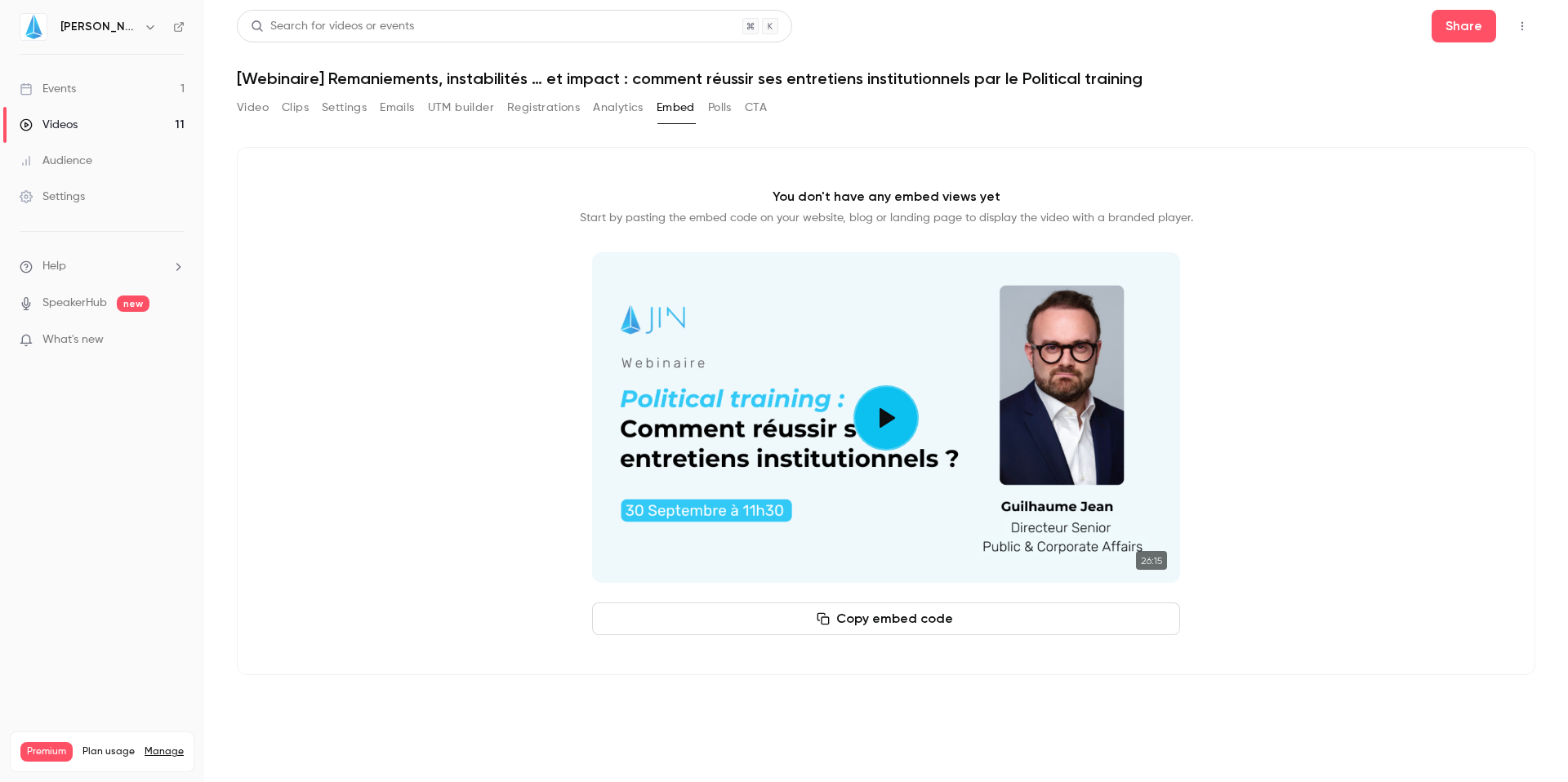
click at [729, 112] on button "Polls" at bounding box center [720, 108] width 24 height 27
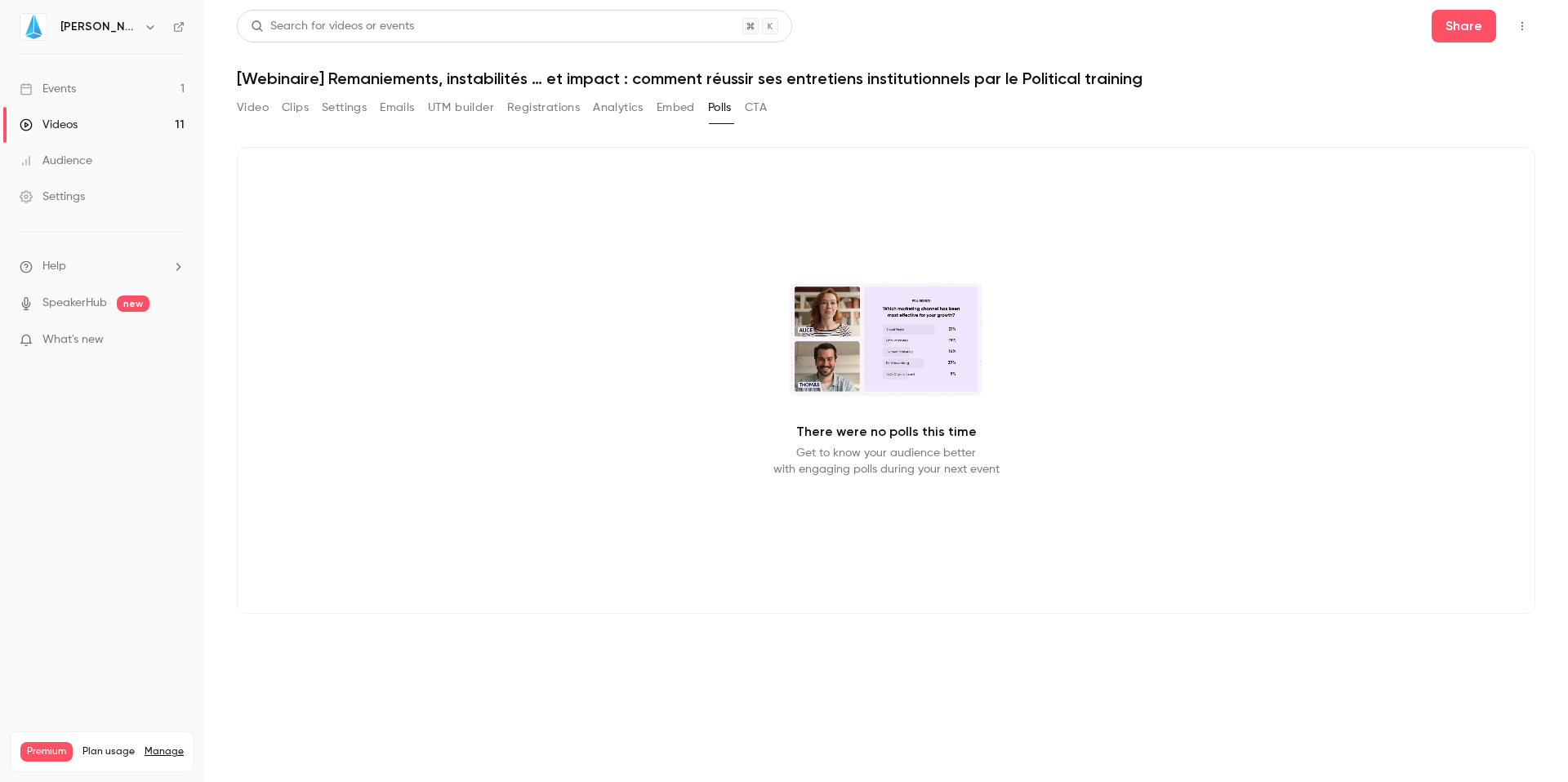
click at [764, 105] on button "CTA" at bounding box center [756, 108] width 22 height 27
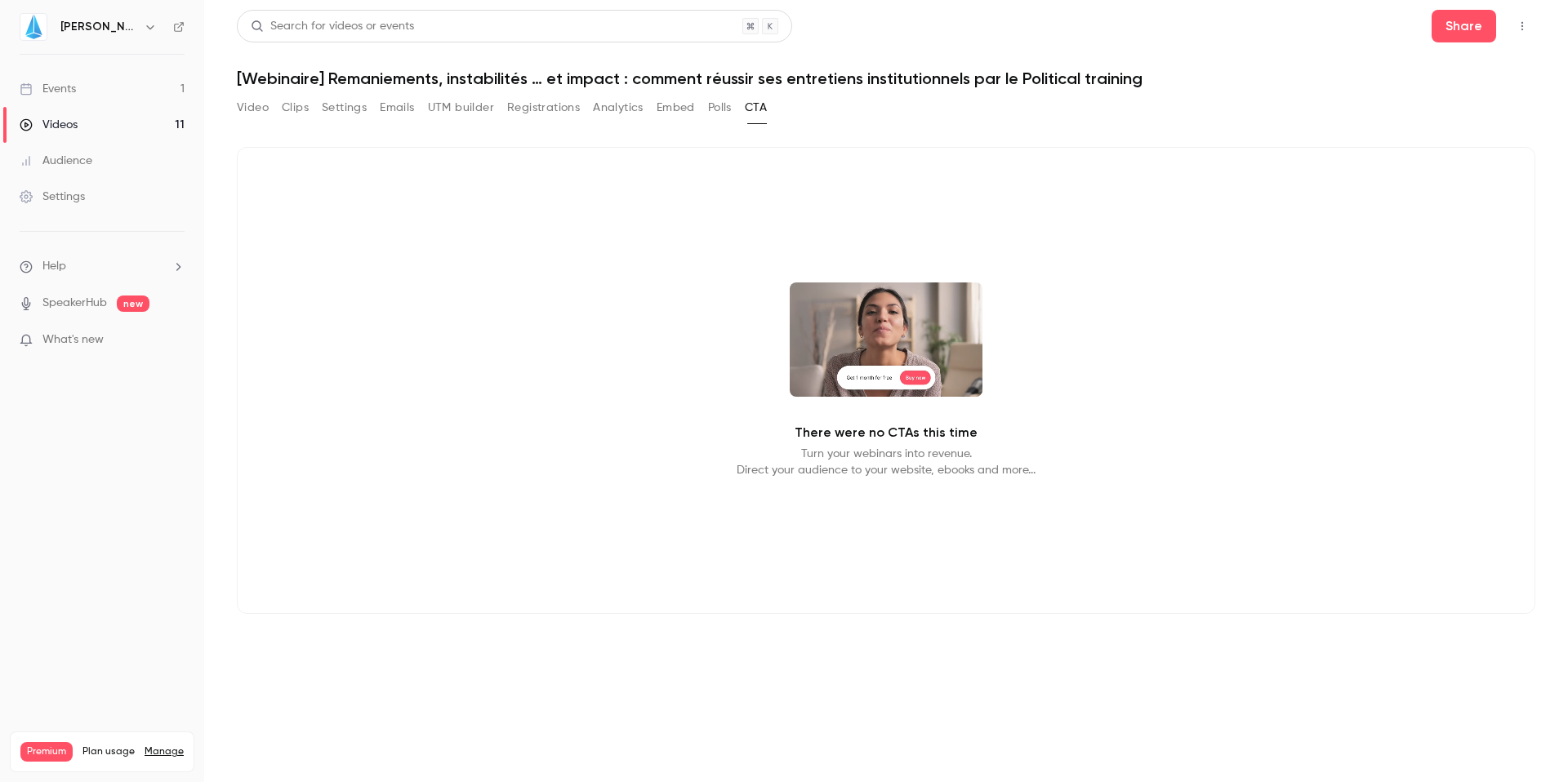
click at [264, 115] on button "Video" at bounding box center [253, 108] width 31 height 27
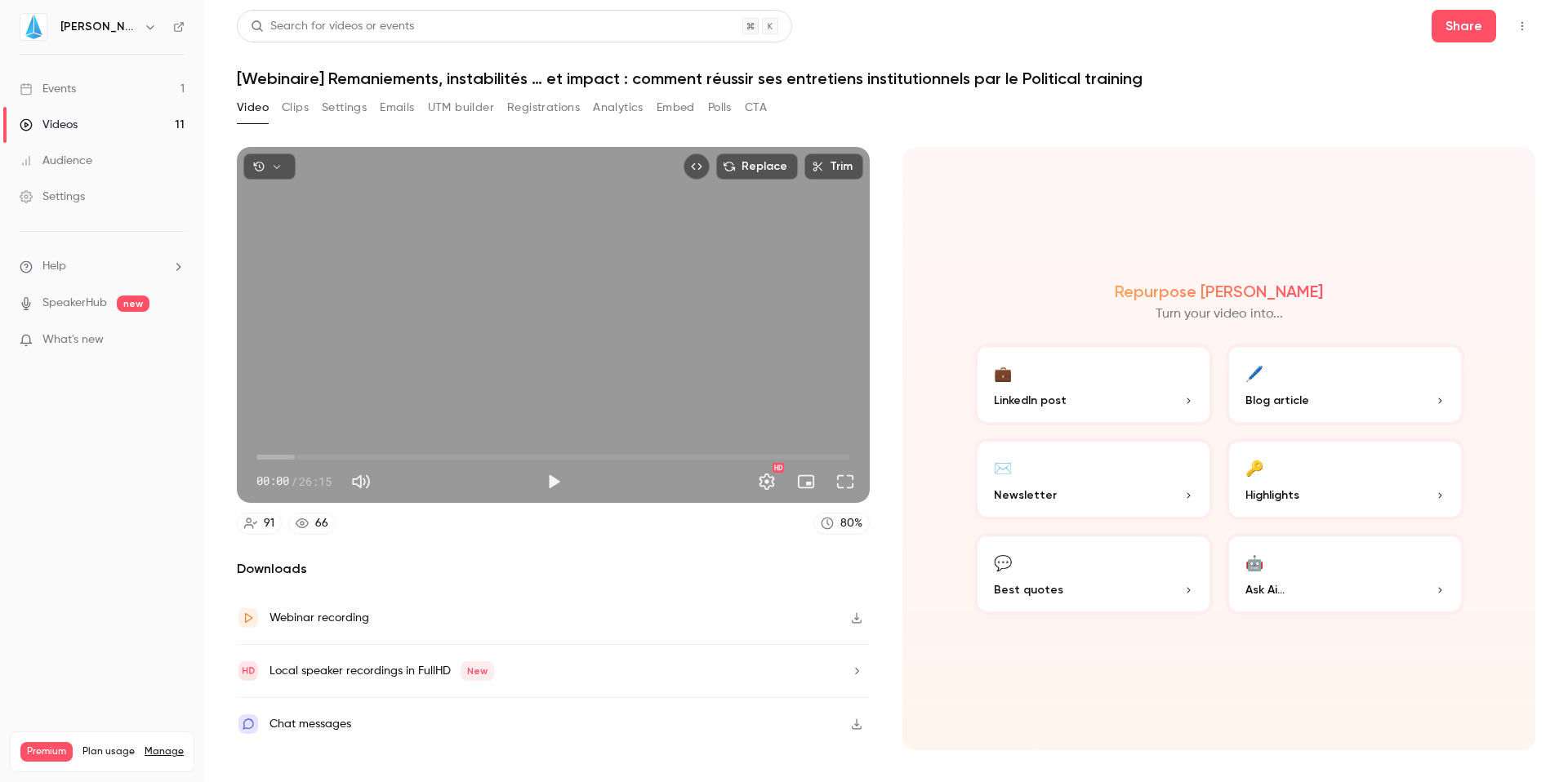
click at [854, 673] on icon "button" at bounding box center [857, 671] width 13 height 12
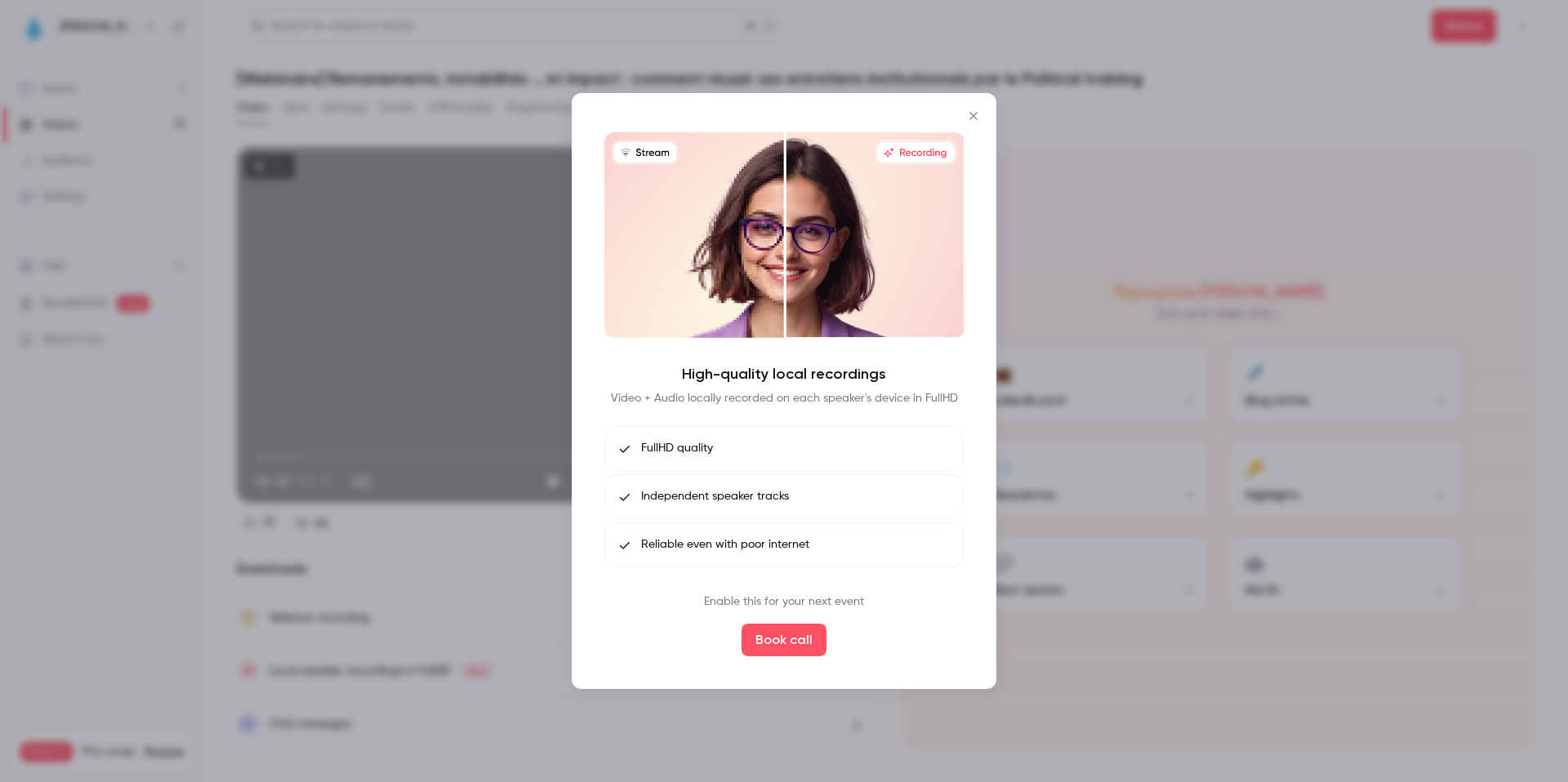
click at [971, 116] on icon "Close" at bounding box center [974, 116] width 20 height 13
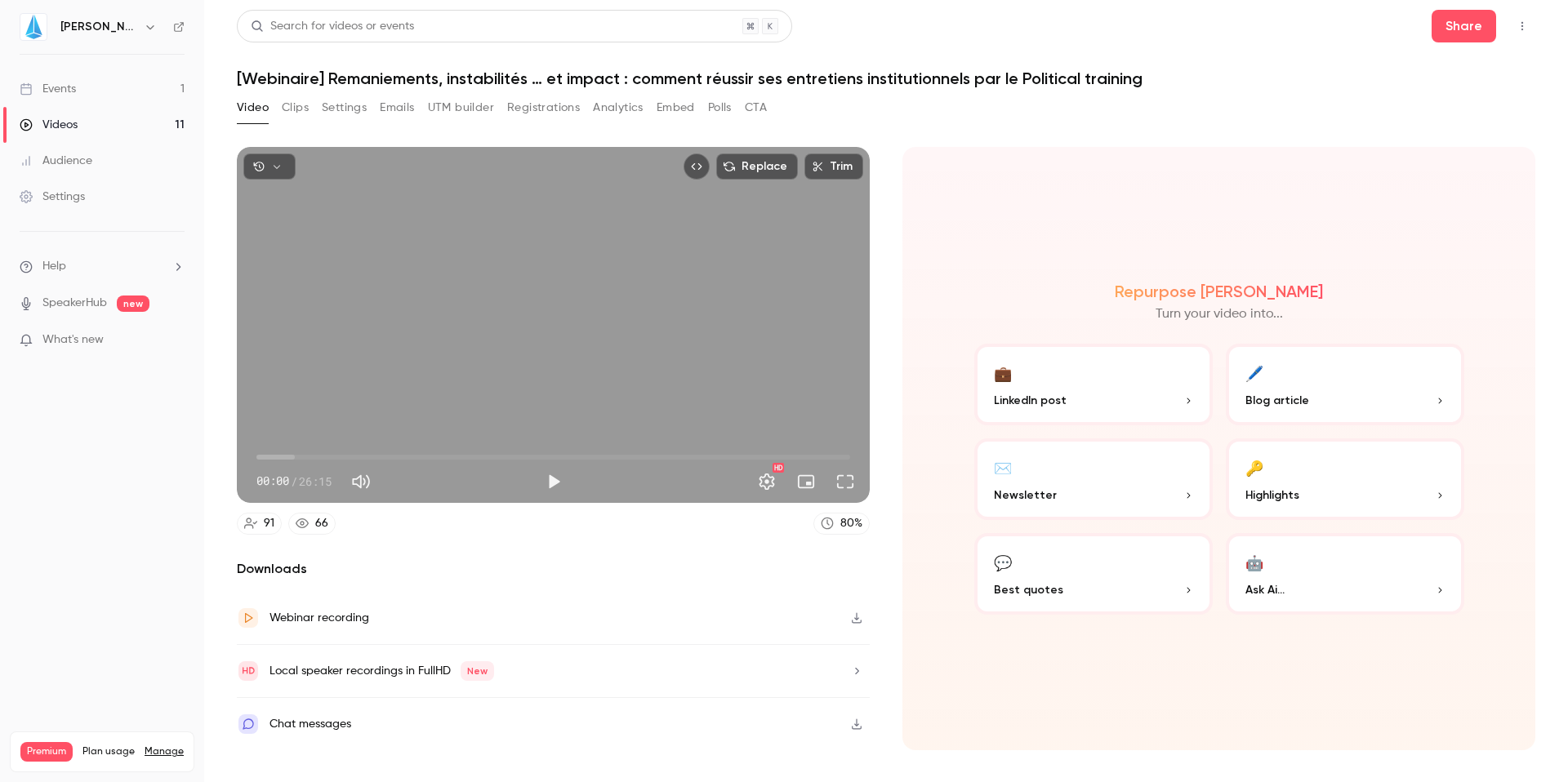
click at [359, 720] on div "Chat messages" at bounding box center [554, 724] width 633 height 52
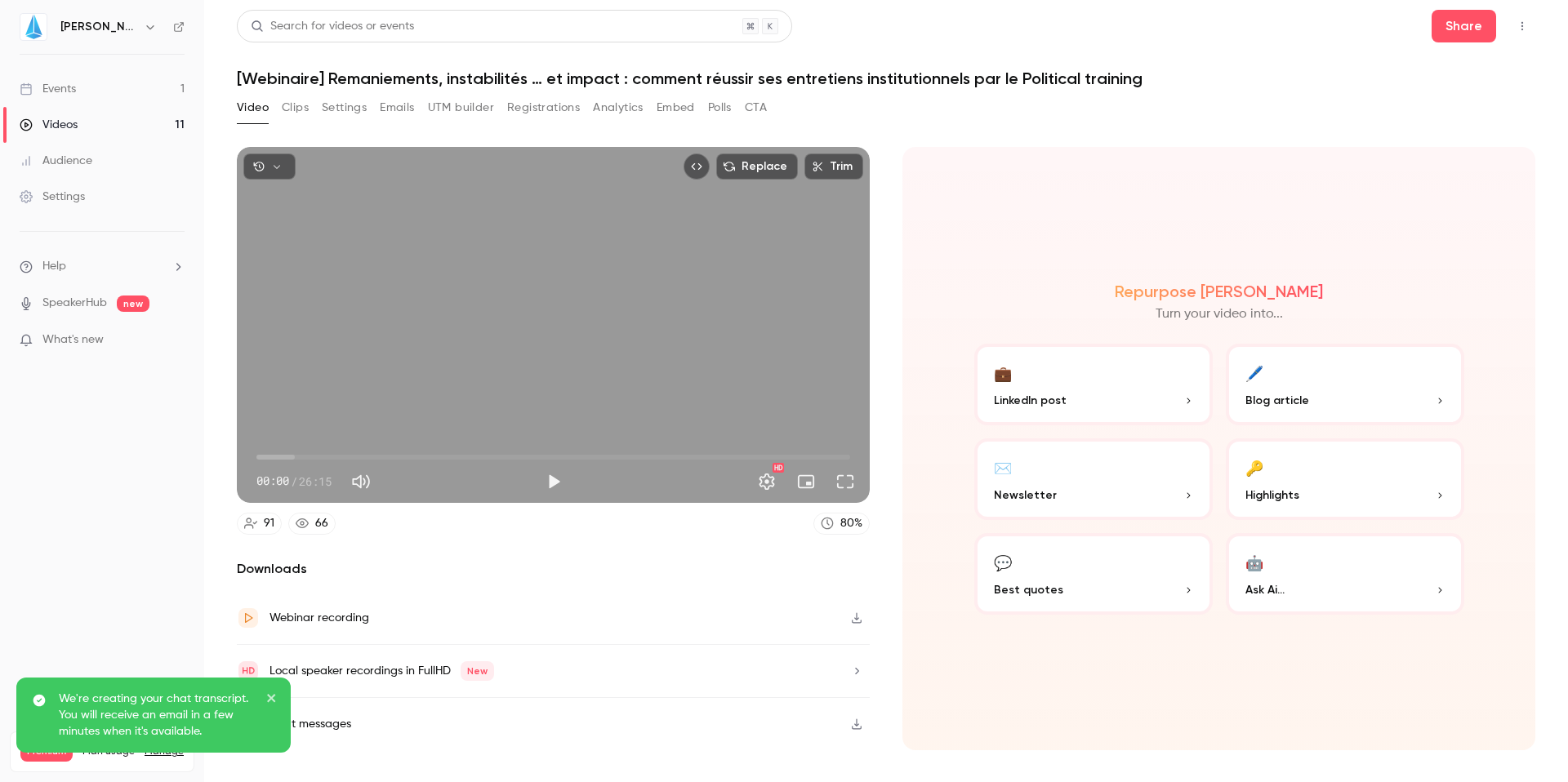
click at [271, 694] on icon "close" at bounding box center [272, 698] width 12 height 13
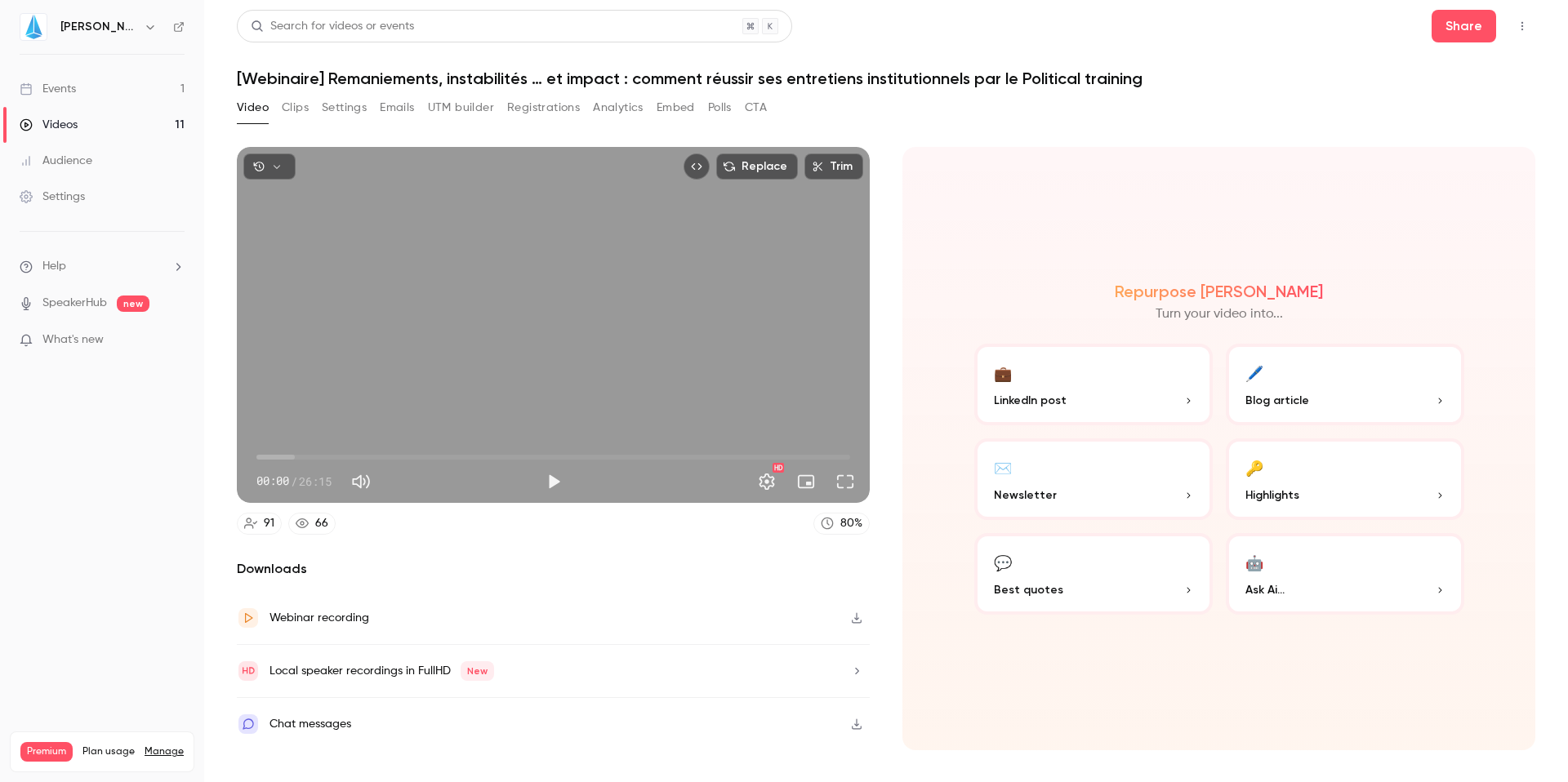
click at [347, 112] on button "Settings" at bounding box center [344, 108] width 45 height 27
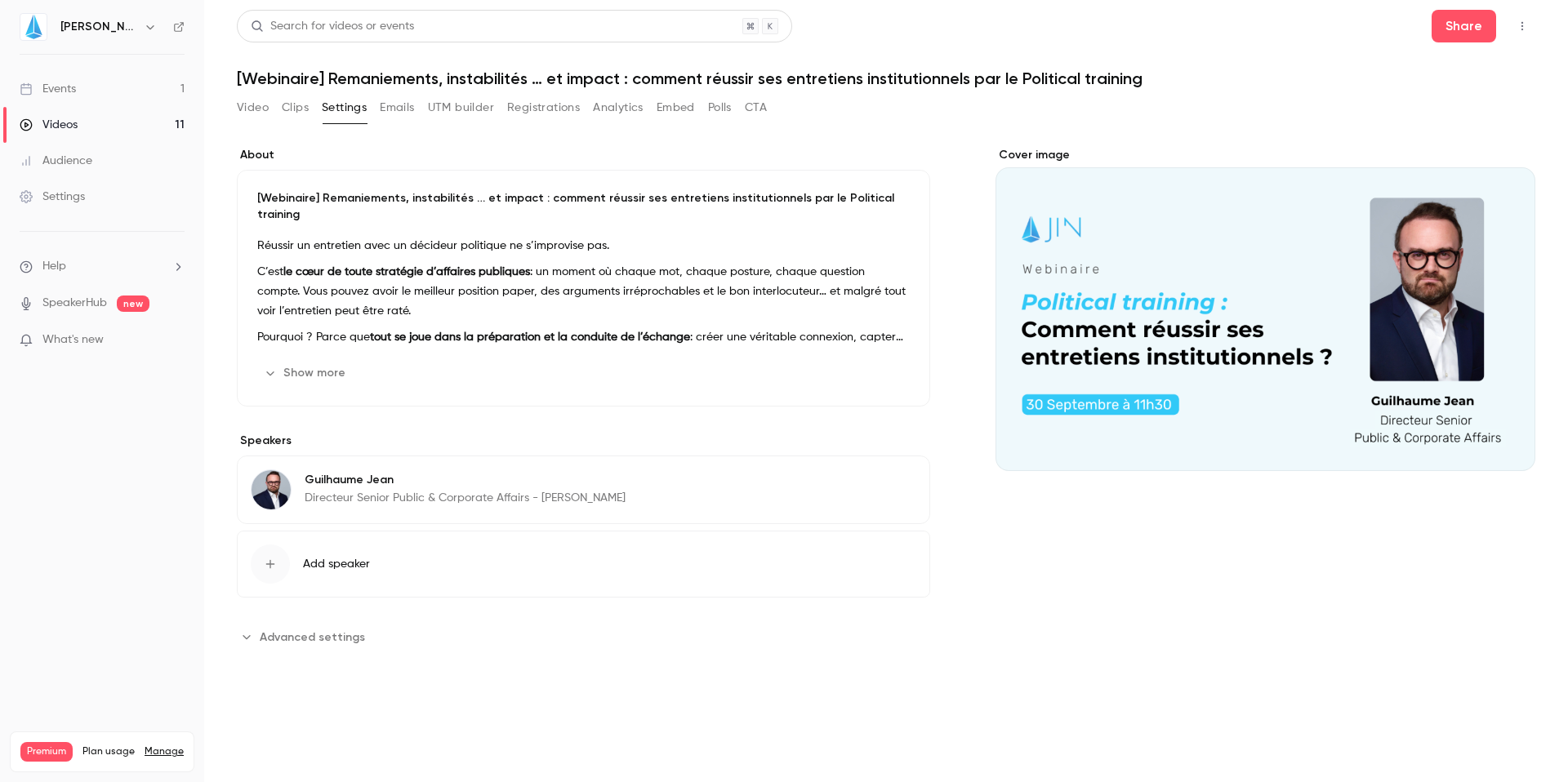
click at [292, 96] on button "Clips" at bounding box center [295, 108] width 27 height 27
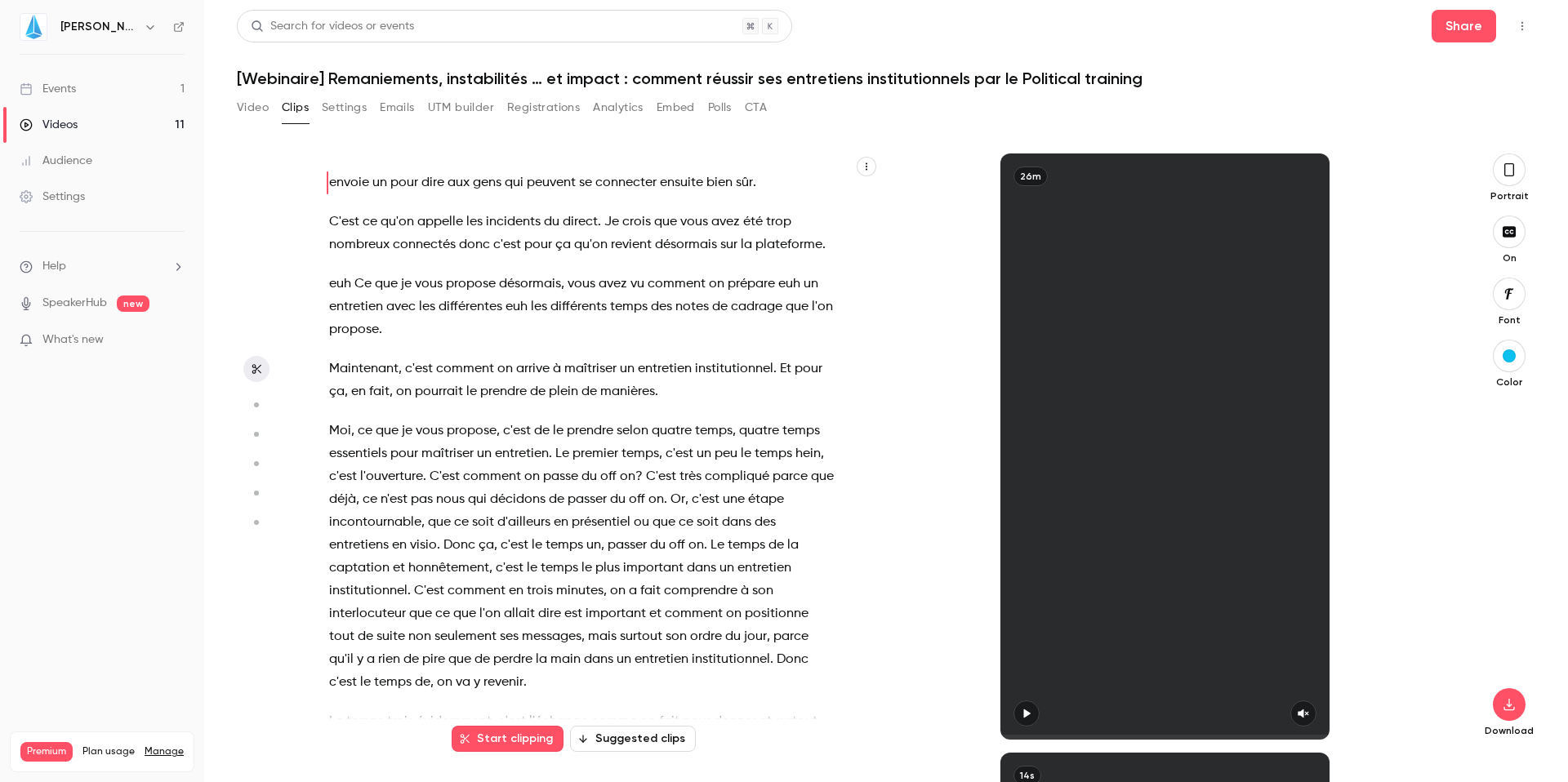
click at [394, 109] on button "Emails" at bounding box center [396, 108] width 34 height 27
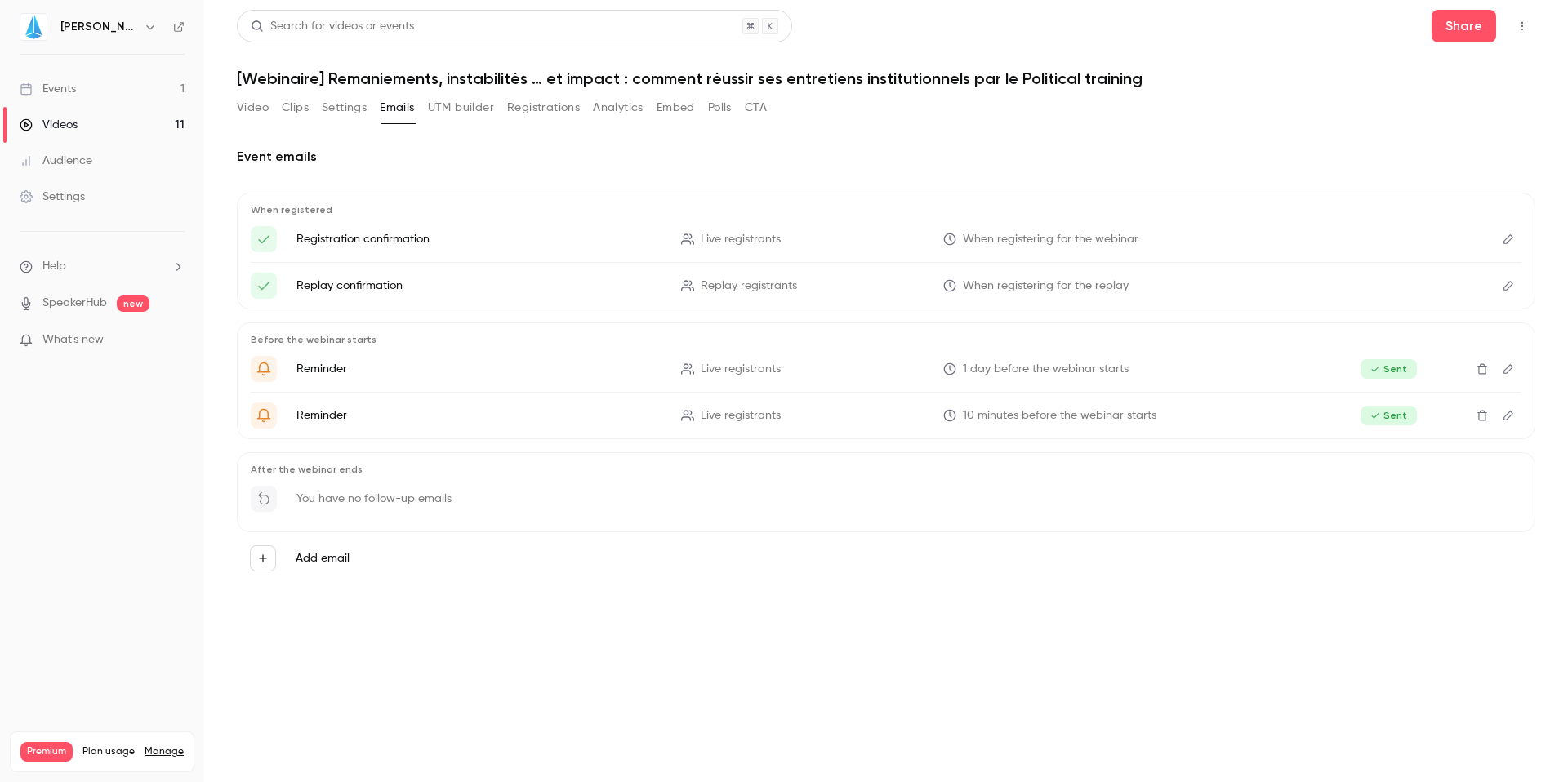
click at [482, 109] on button "UTM builder" at bounding box center [461, 108] width 66 height 27
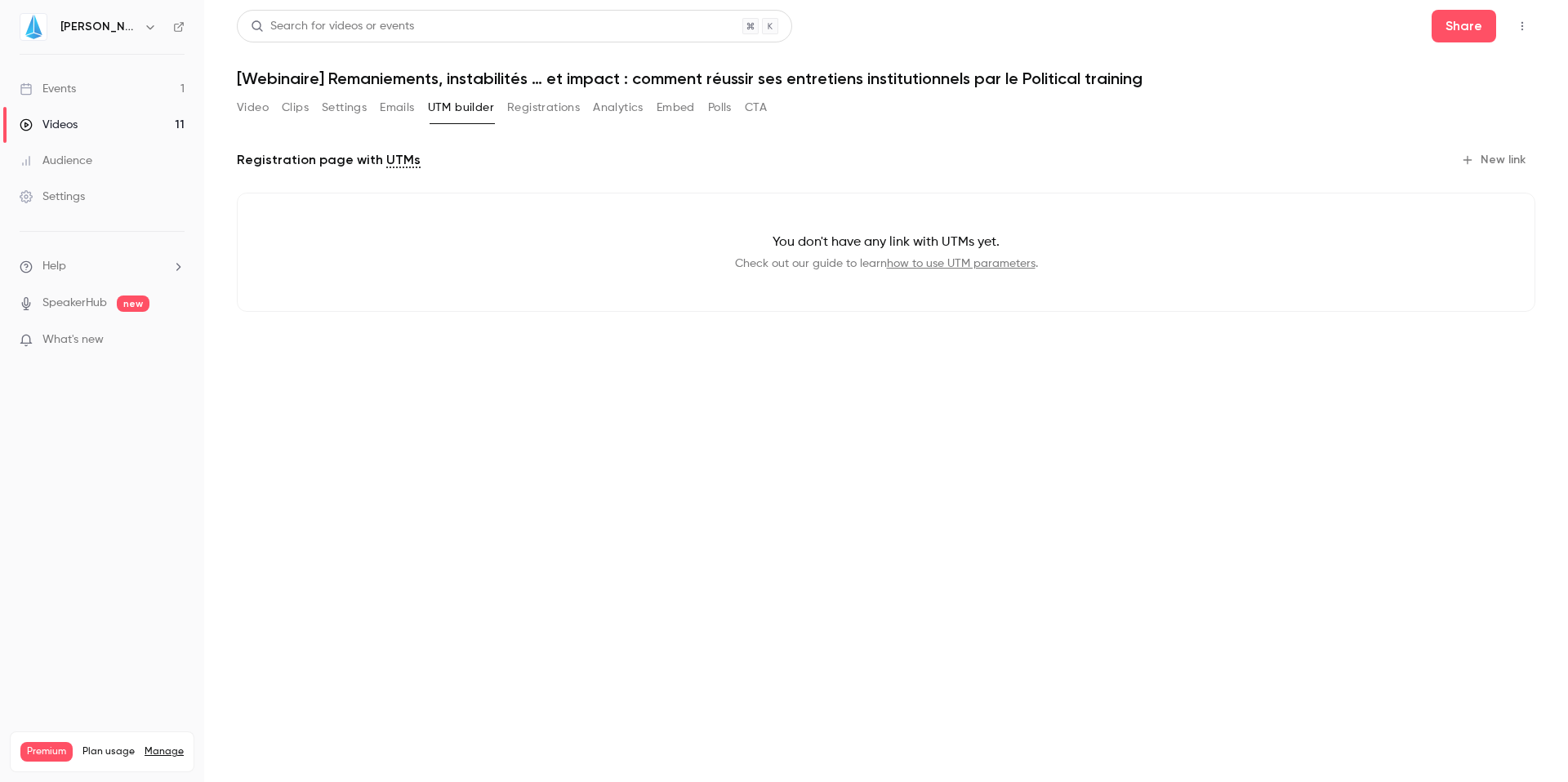
click at [534, 109] on button "Registrations" at bounding box center [544, 108] width 73 height 27
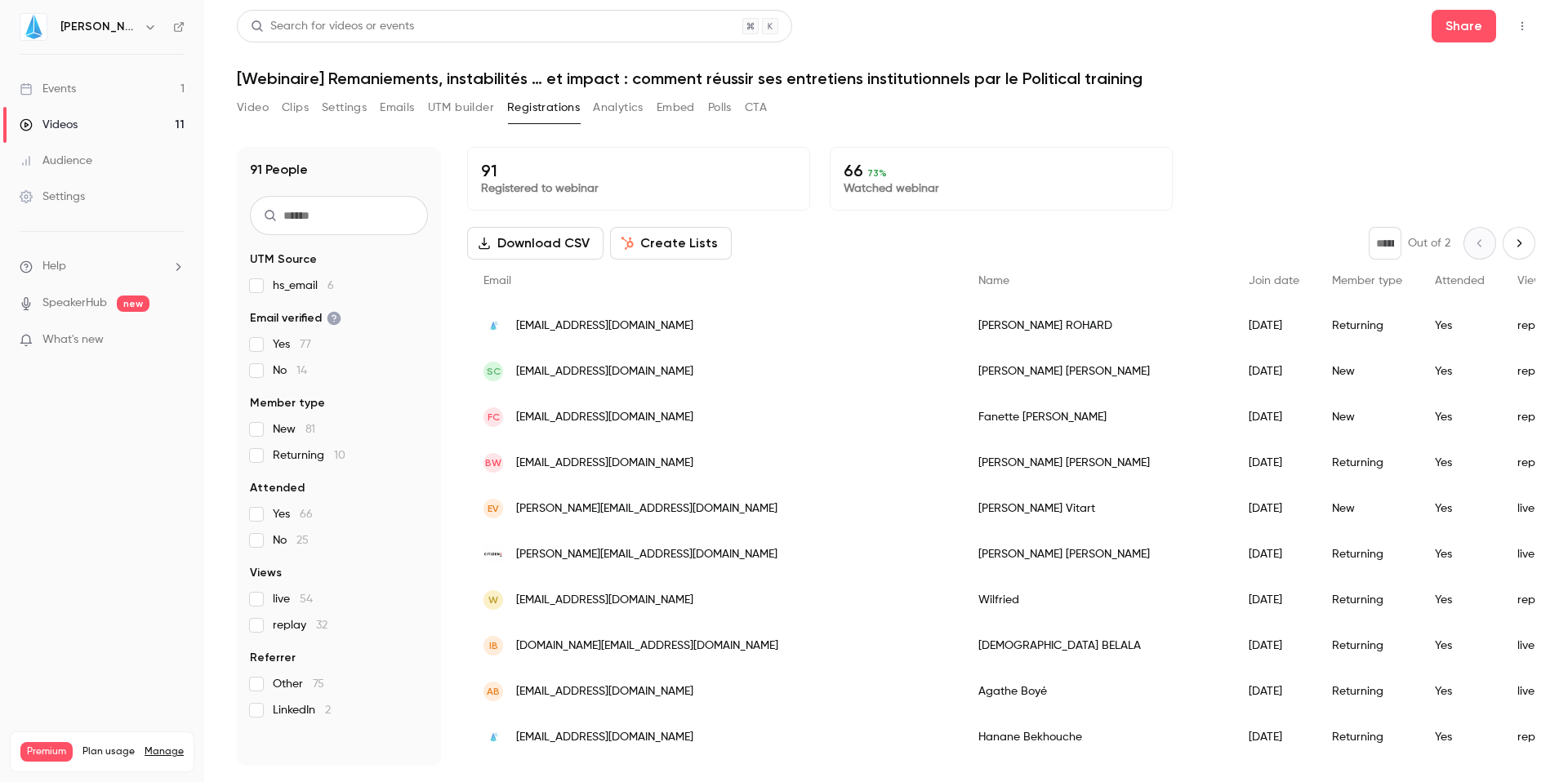
click at [655, 232] on button "Create Lists" at bounding box center [670, 243] width 122 height 32
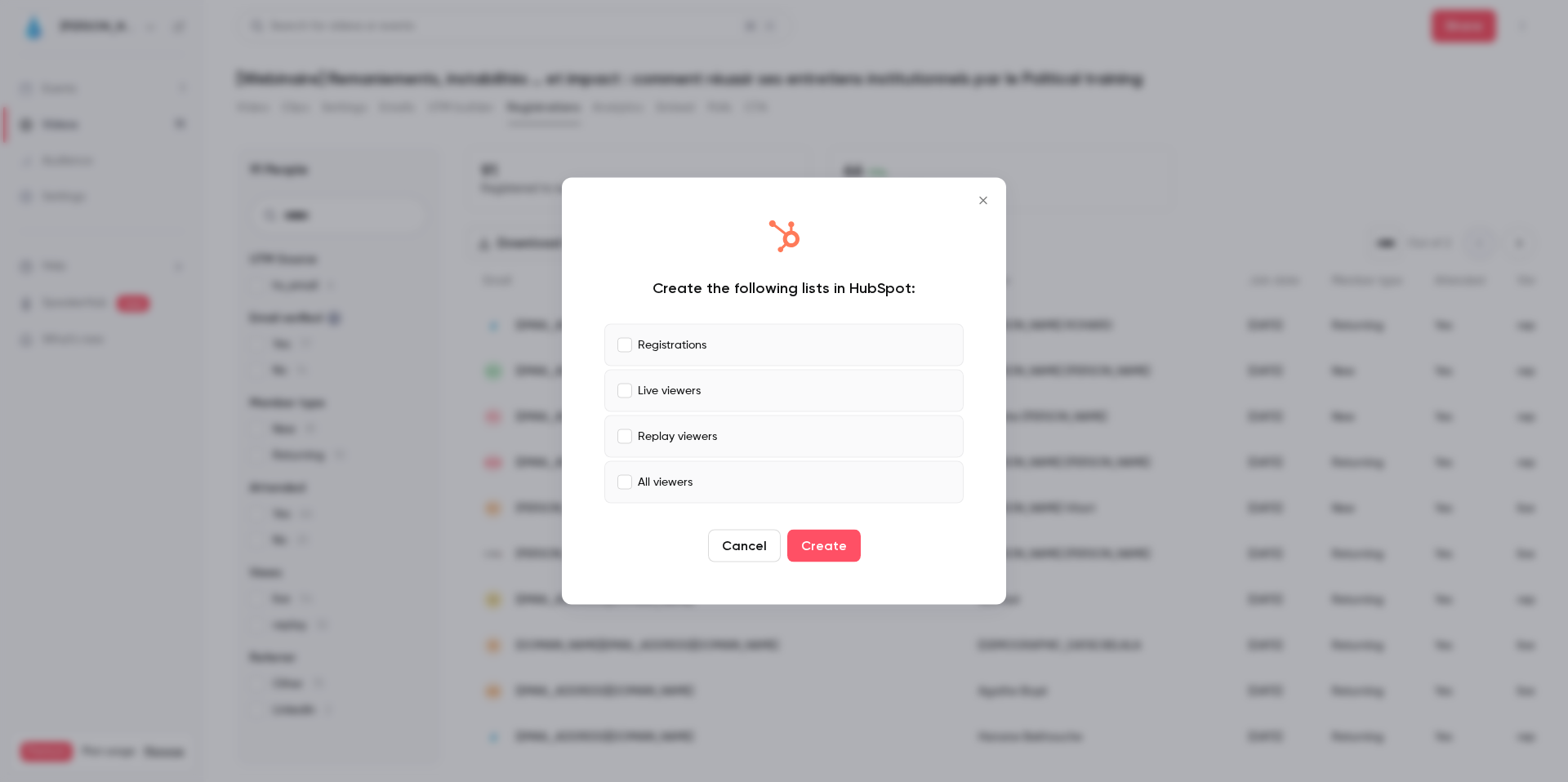
click at [626, 334] on label "Registrations" at bounding box center [784, 345] width 360 height 42
click at [641, 432] on p "Replay viewers" at bounding box center [678, 436] width 80 height 17
click at [832, 548] on button "Create" at bounding box center [824, 546] width 74 height 32
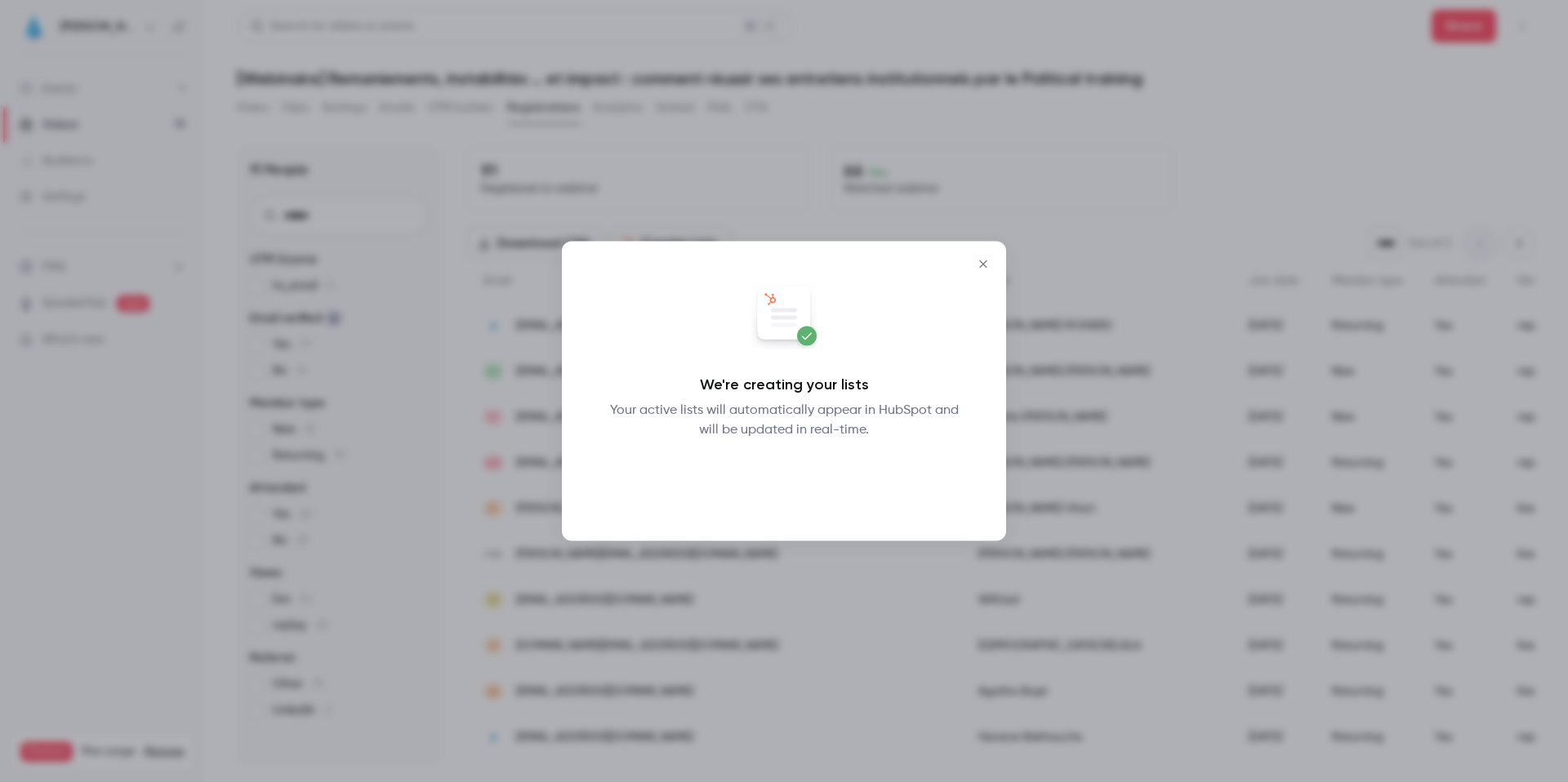
click at [791, 480] on button "Okay" at bounding box center [785, 482] width 60 height 32
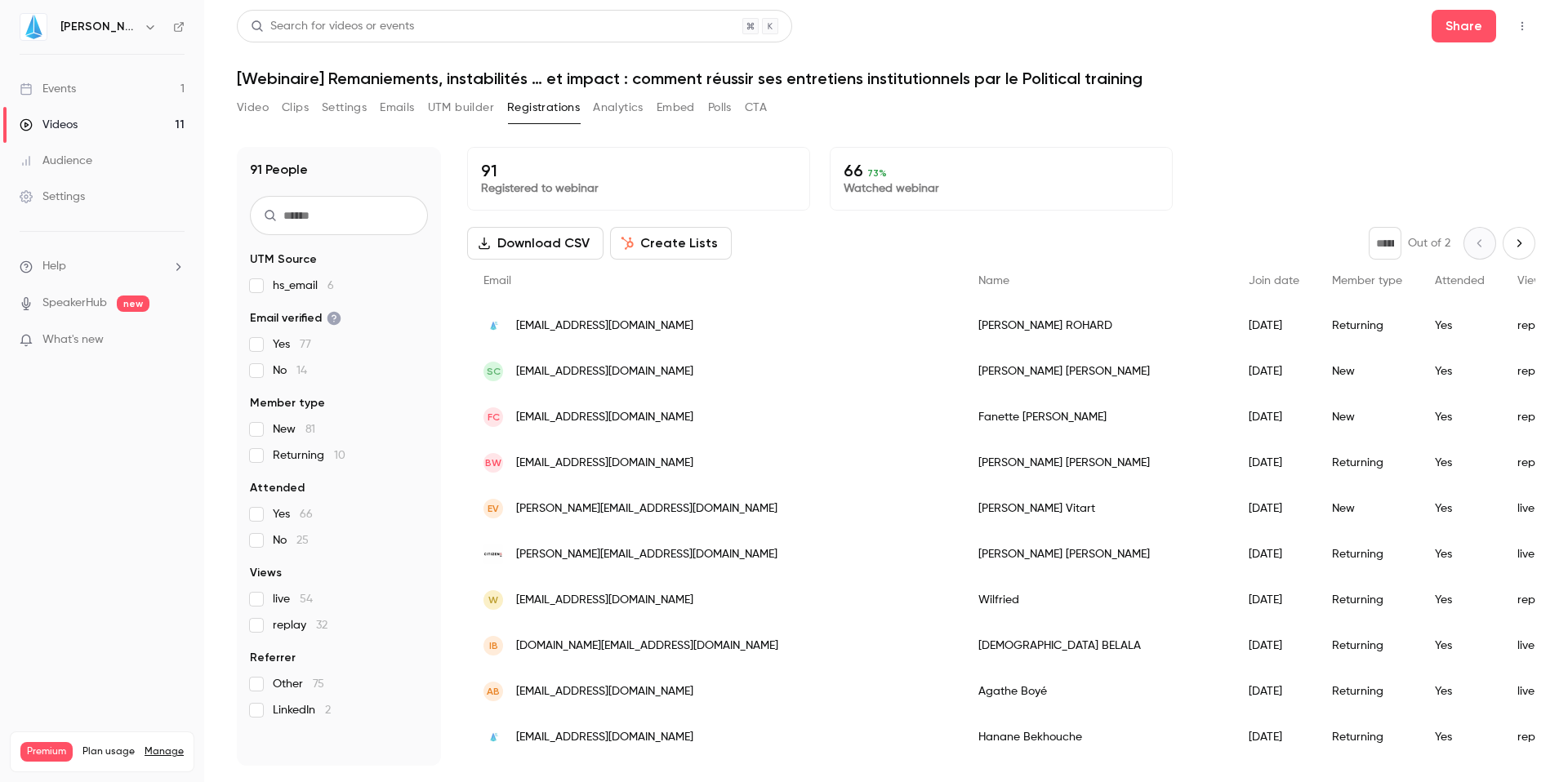
click at [1333, 282] on span "Member type" at bounding box center [1367, 281] width 70 height 12
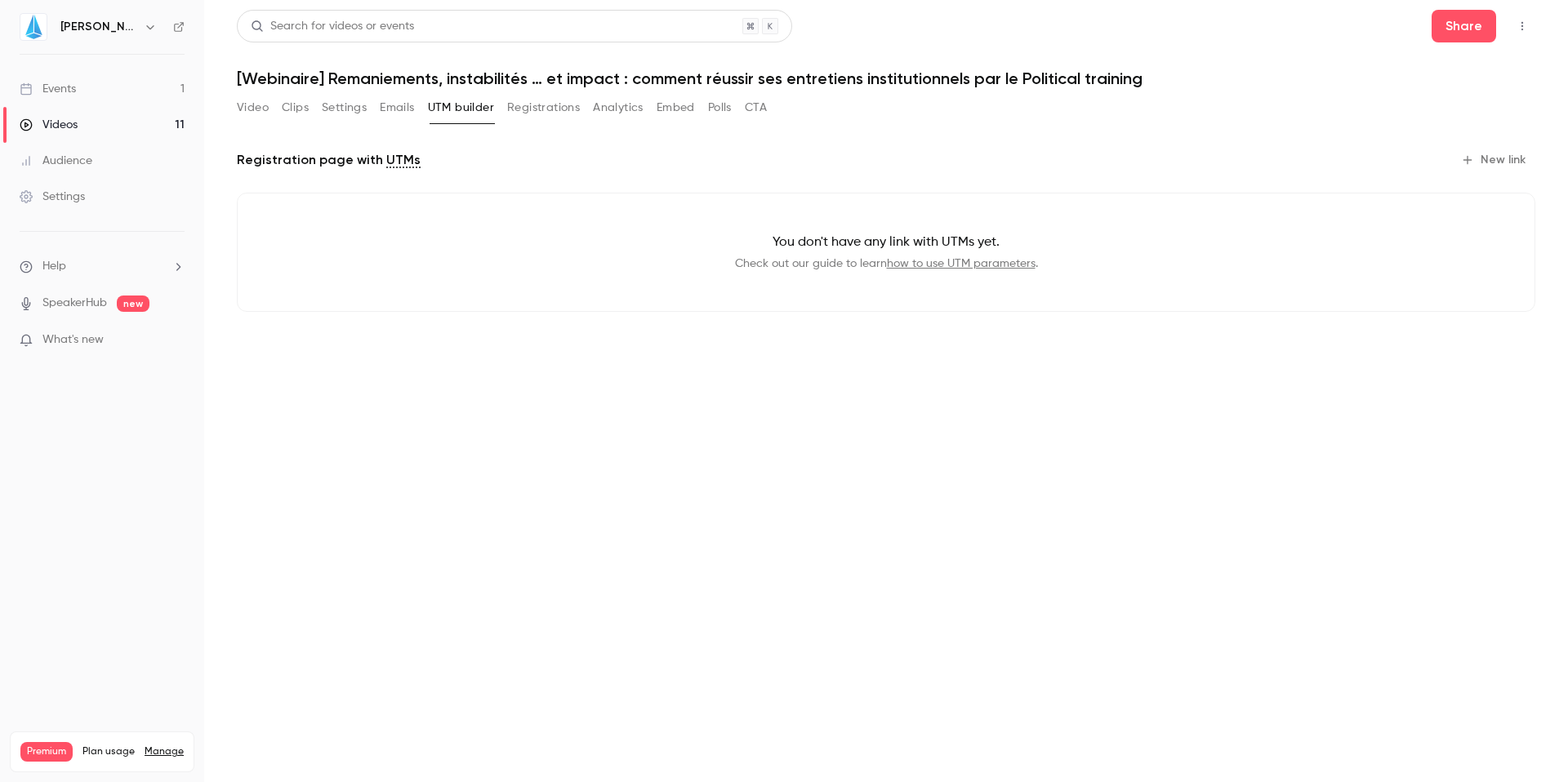
click at [73, 88] on div "Events" at bounding box center [48, 89] width 56 height 17
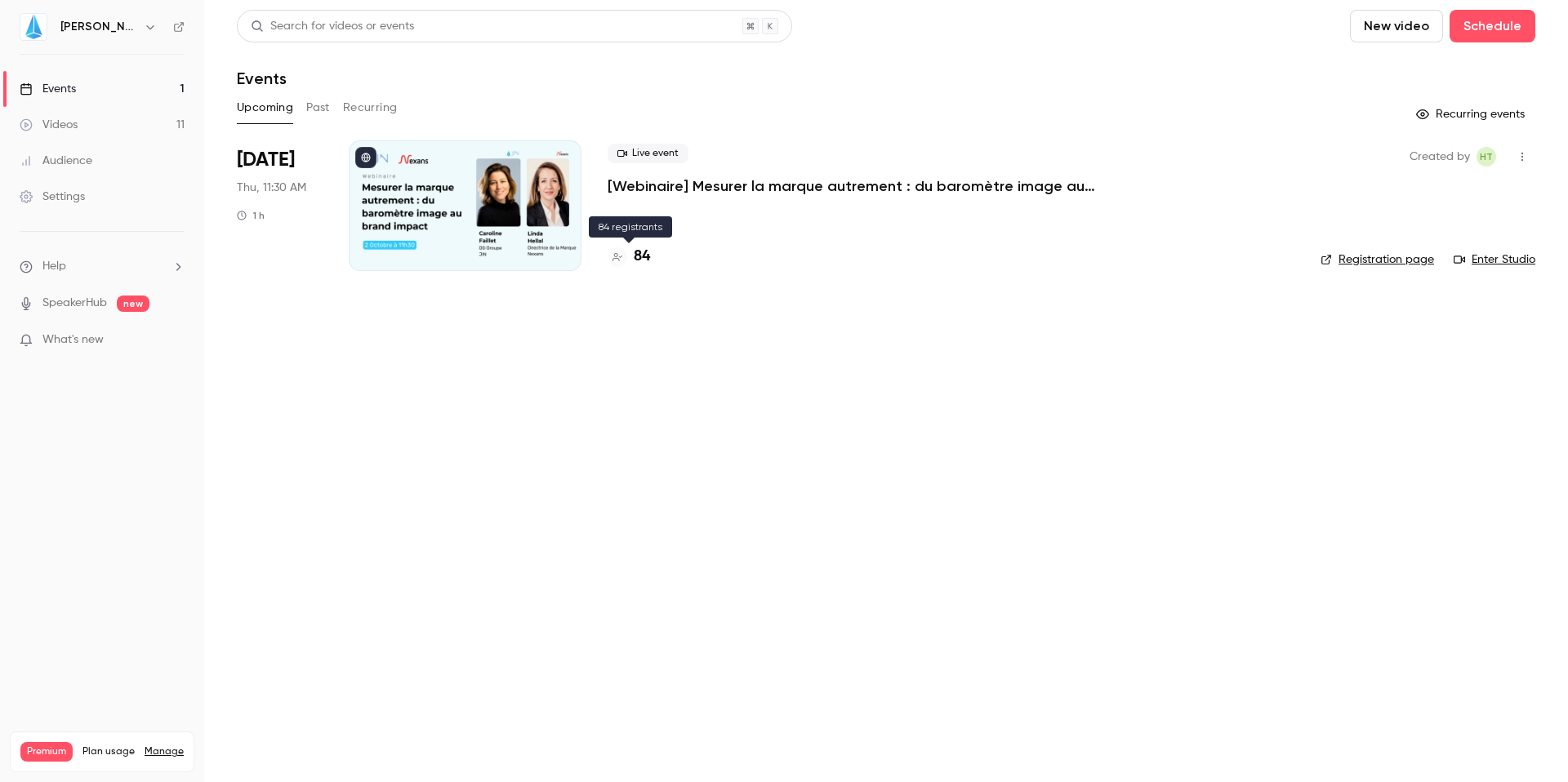
click at [642, 255] on h4 "84" at bounding box center [642, 257] width 17 height 22
click at [313, 104] on button "Past" at bounding box center [318, 108] width 24 height 27
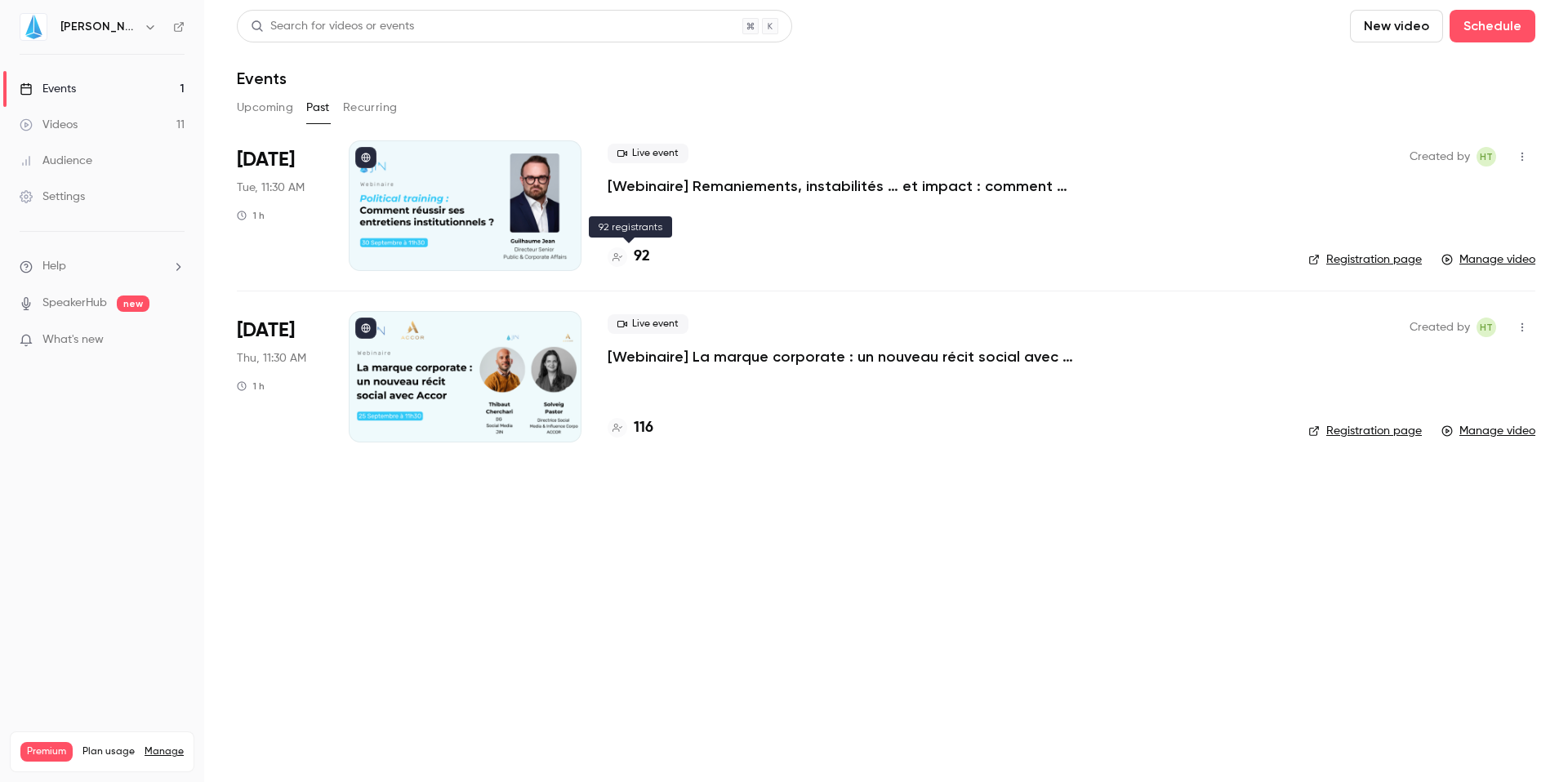
click at [639, 250] on h4 "92" at bounding box center [642, 257] width 17 height 22
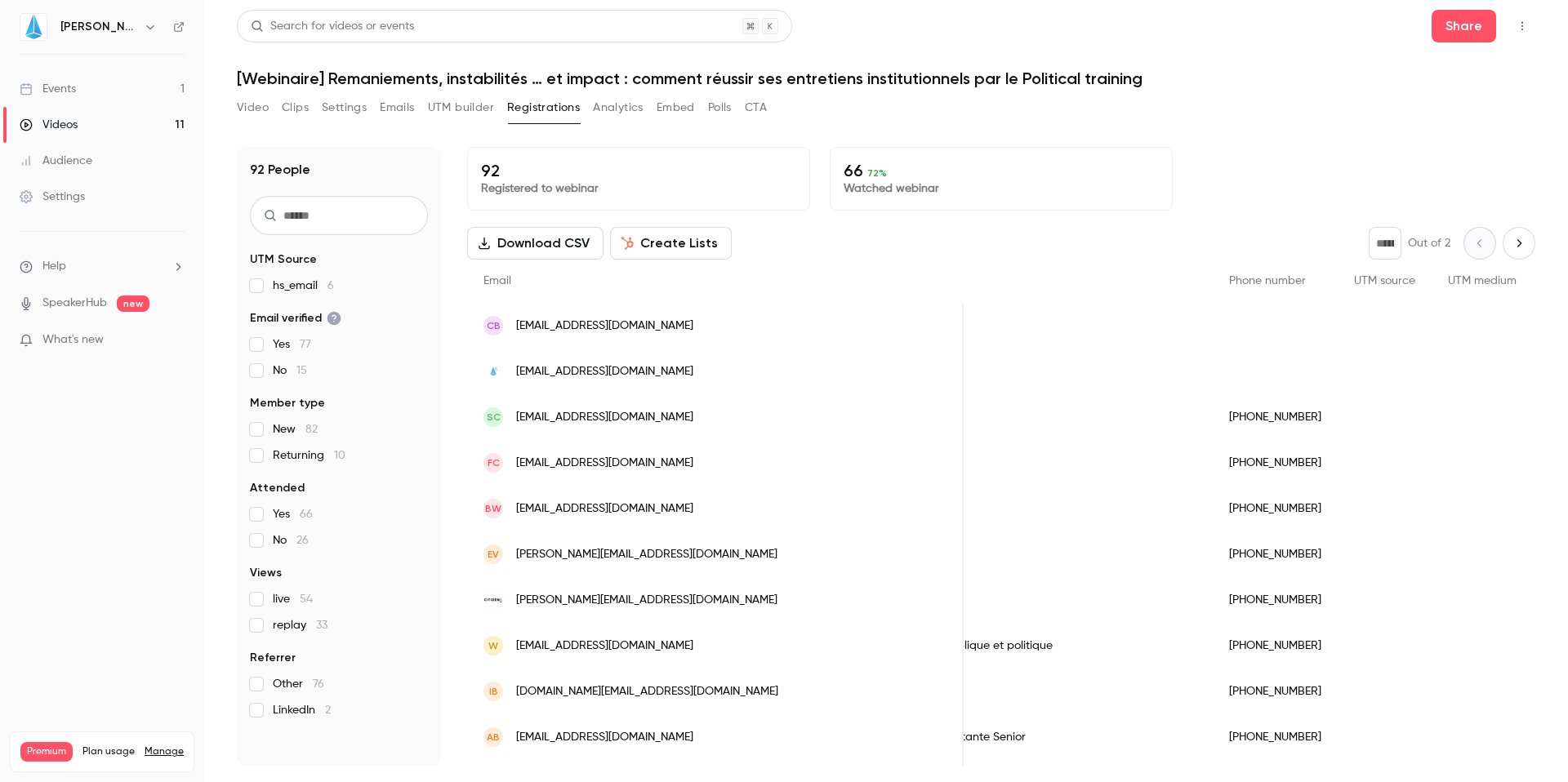
scroll to position [0, 1086]
click at [1315, 609] on div "People list" at bounding box center [1362, 600] width 94 height 46
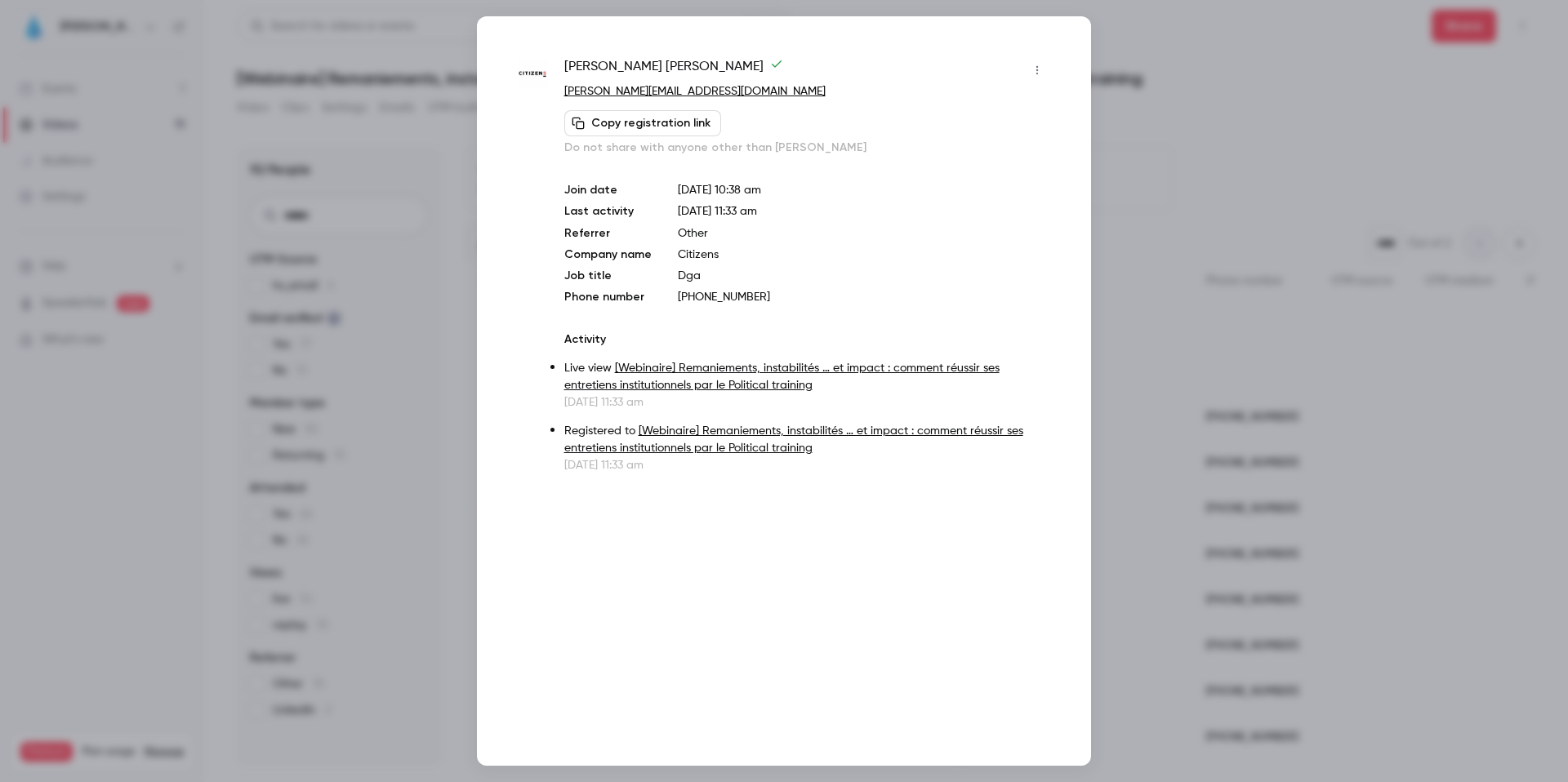
click at [1033, 73] on icon "button" at bounding box center [1038, 70] width 13 height 12
click at [1182, 177] on div at bounding box center [784, 391] width 1568 height 782
click at [1223, 125] on div at bounding box center [784, 391] width 1568 height 782
